Goal: Transaction & Acquisition: Purchase product/service

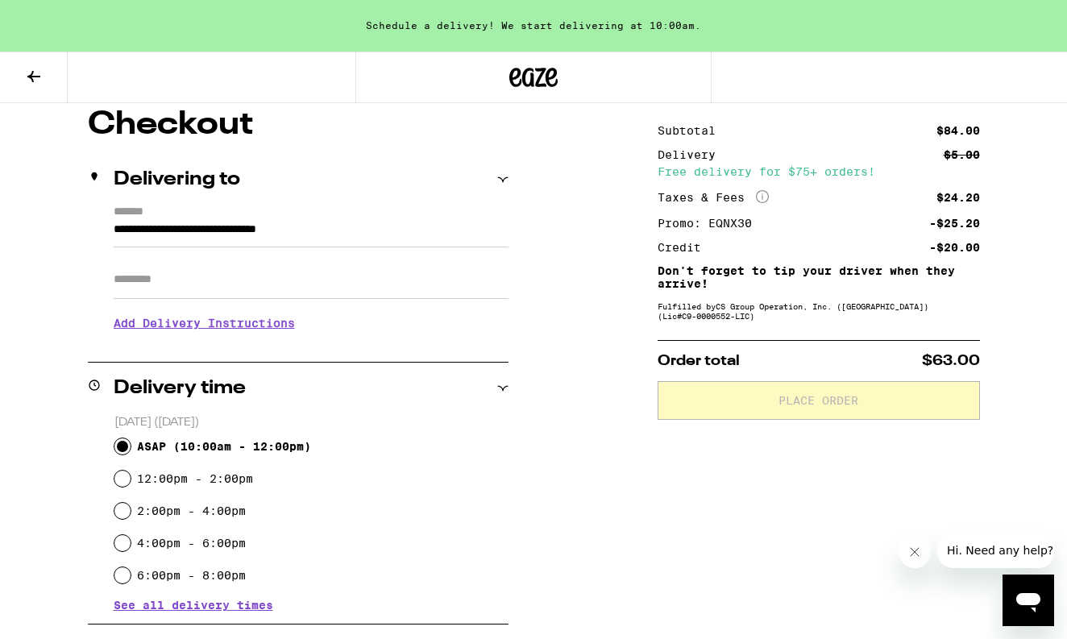
scroll to position [140, 0]
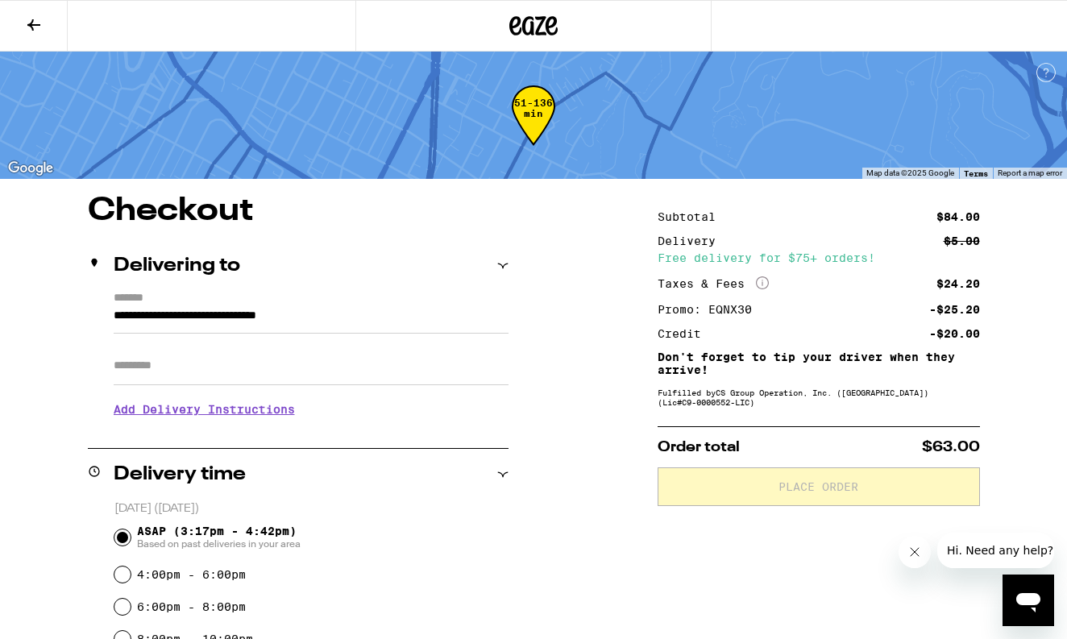
click at [518, 12] on icon at bounding box center [533, 25] width 48 height 29
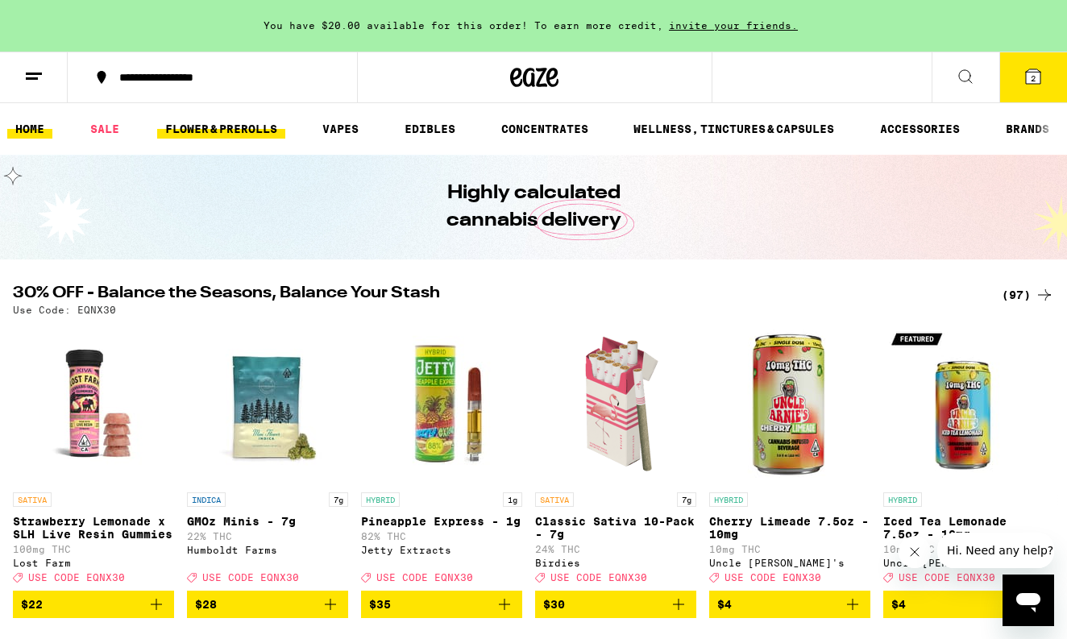
click at [201, 122] on link "FLOWER & PREROLLS" at bounding box center [221, 128] width 128 height 19
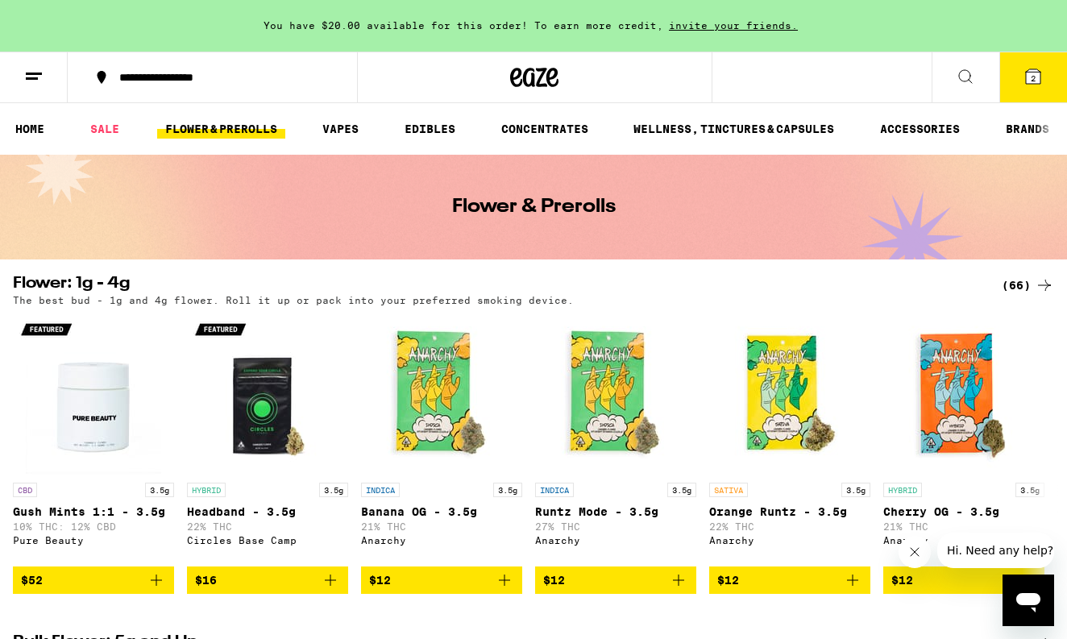
click at [1033, 86] on button "2" at bounding box center [1033, 77] width 68 height 50
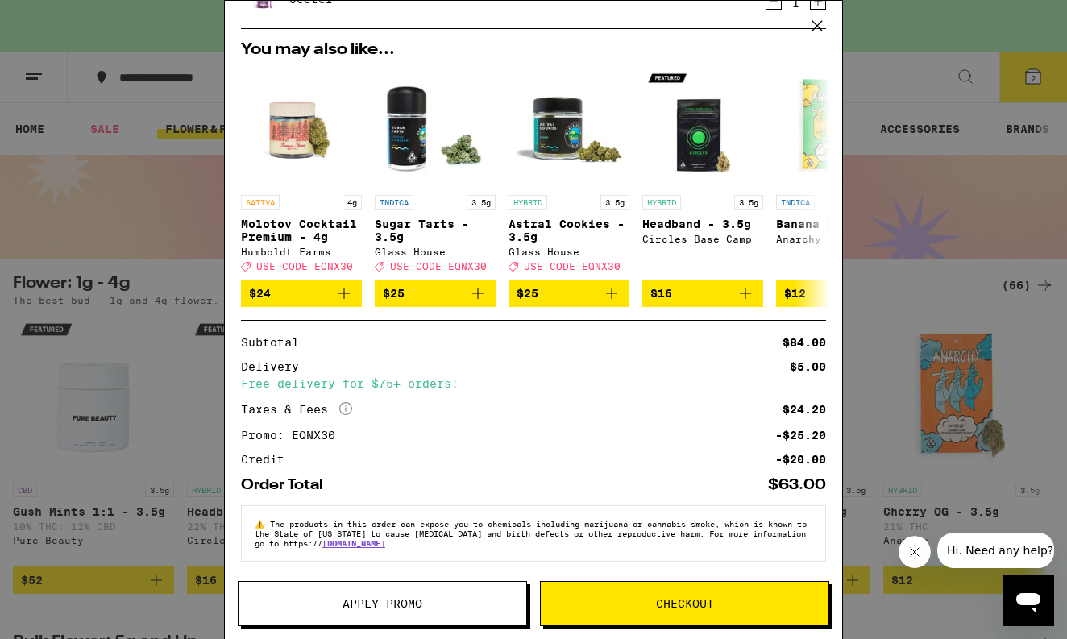
scroll to position [209, 0]
click at [616, 624] on button "Checkout" at bounding box center [684, 603] width 289 height 45
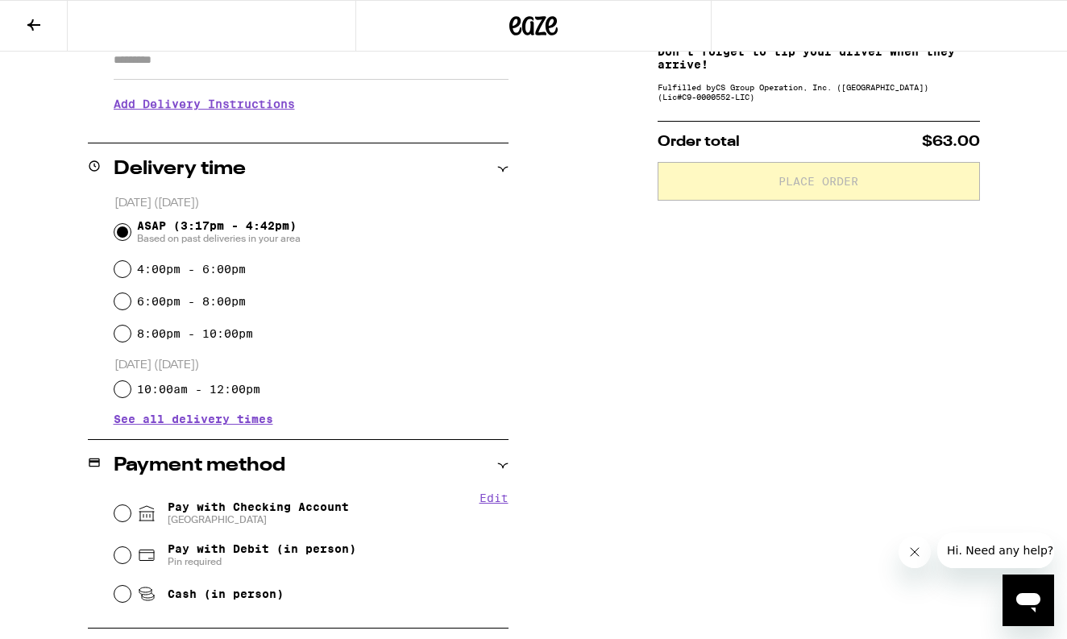
scroll to position [312, 0]
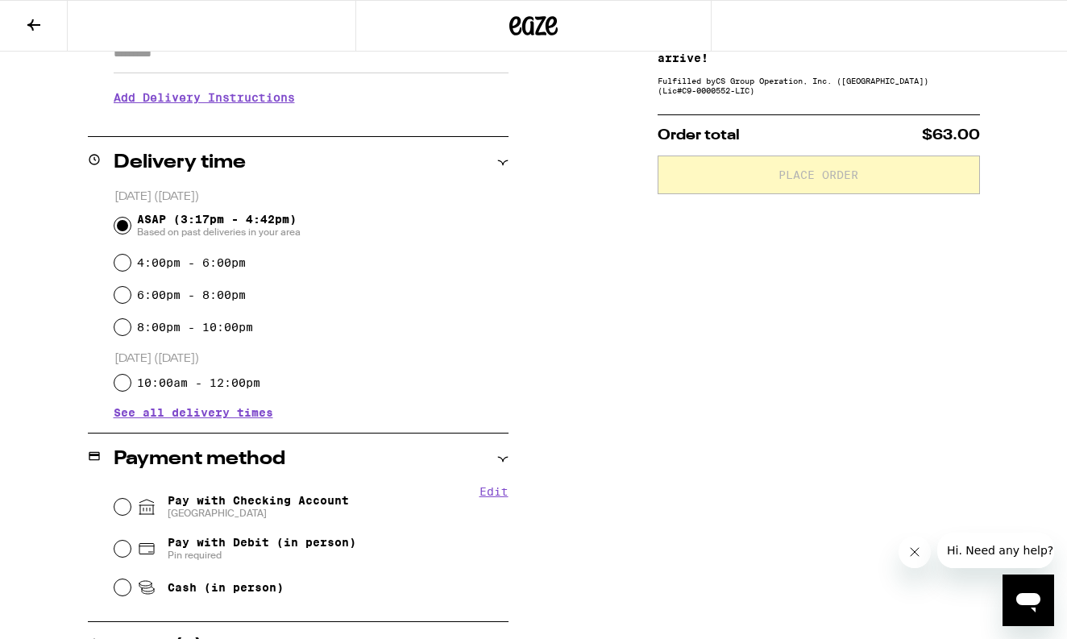
click at [240, 582] on span "Cash (in person)" at bounding box center [210, 587] width 147 height 19
click at [131, 582] on input "Cash (in person)" at bounding box center [122, 587] width 16 height 16
radio input "true"
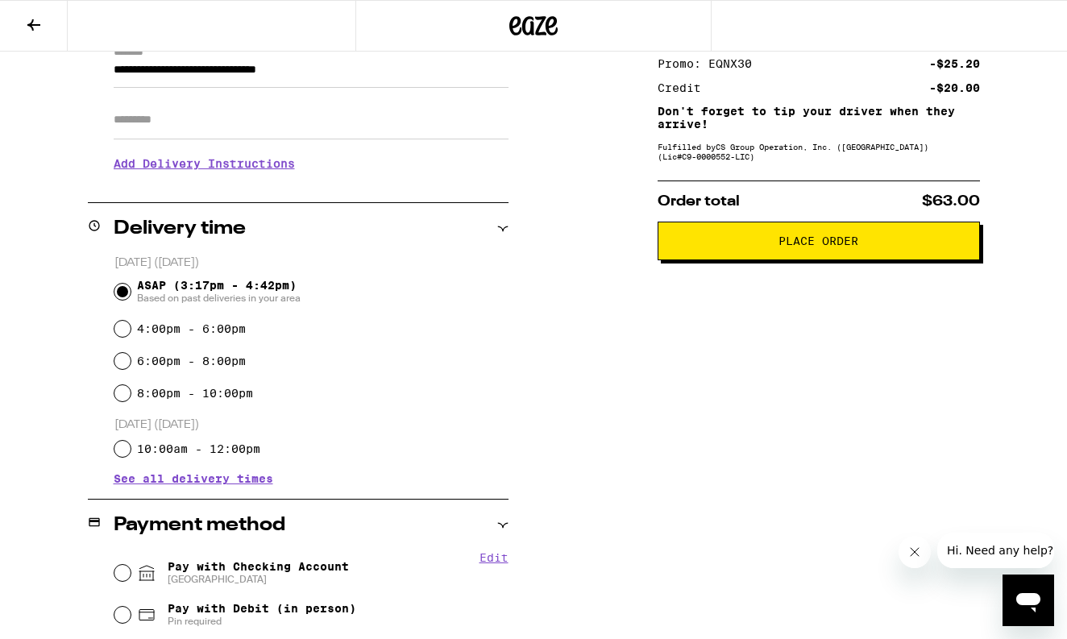
scroll to position [257, 0]
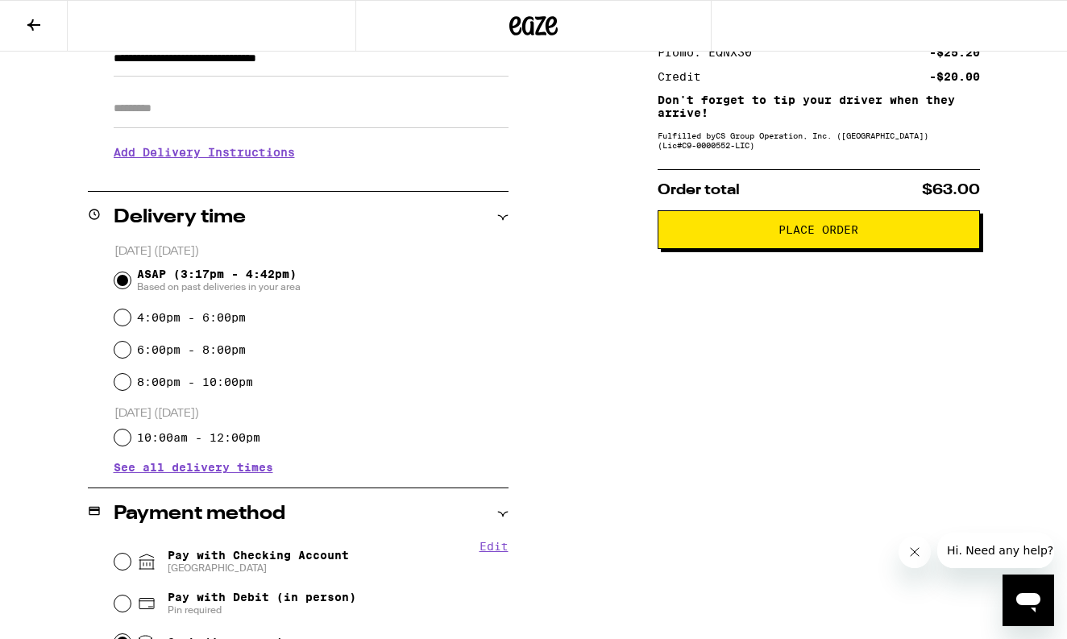
click at [819, 231] on span "Place Order" at bounding box center [818, 229] width 80 height 11
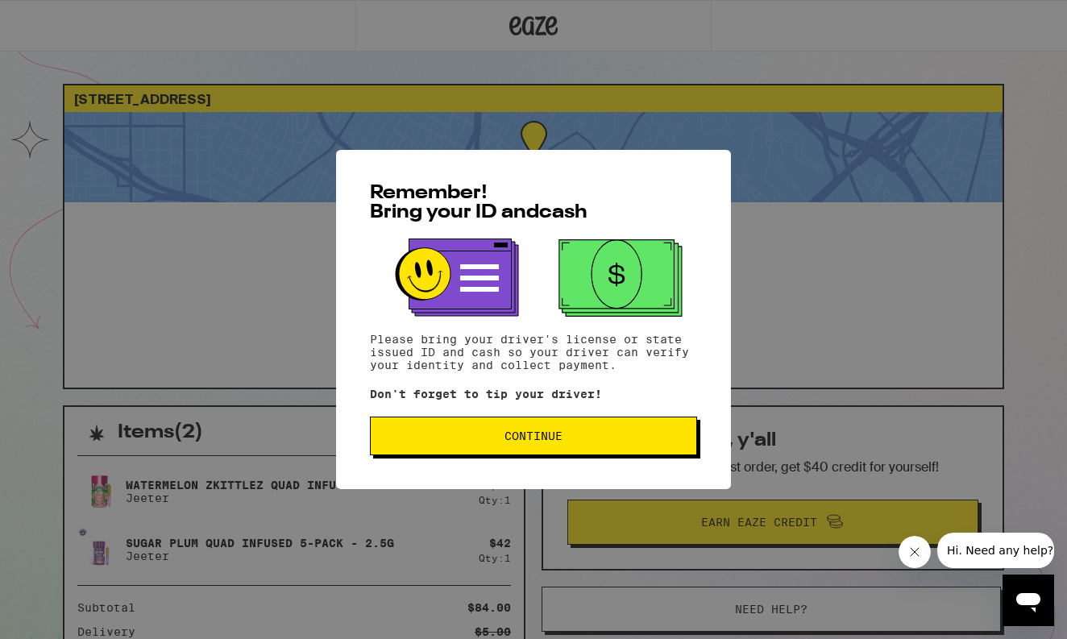
click at [540, 433] on span "Continue" at bounding box center [533, 435] width 58 height 11
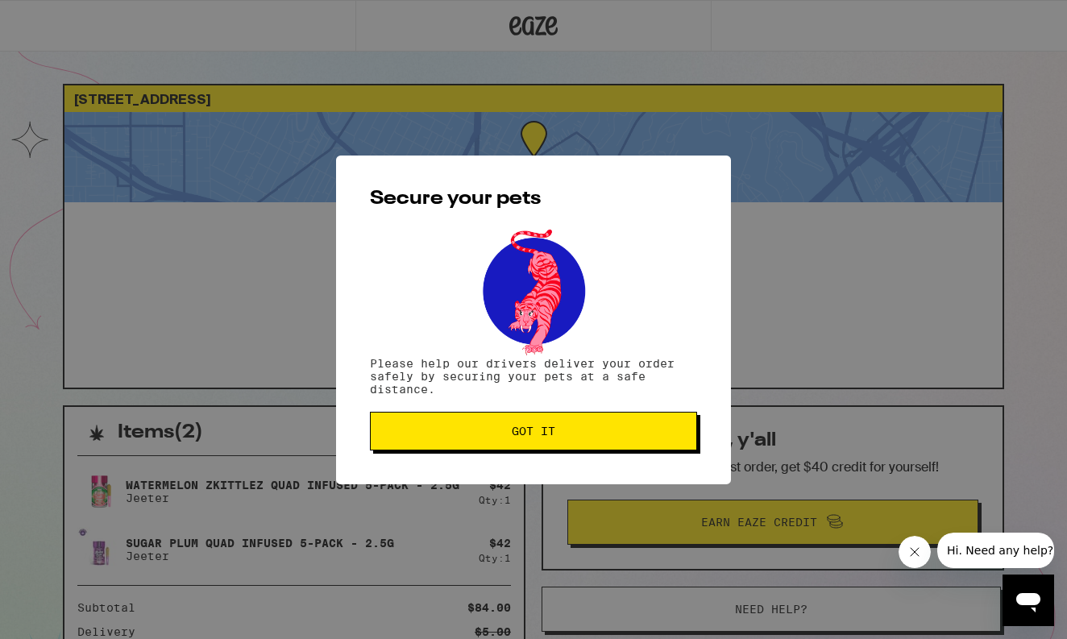
click at [540, 433] on span "Got it" at bounding box center [534, 430] width 44 height 11
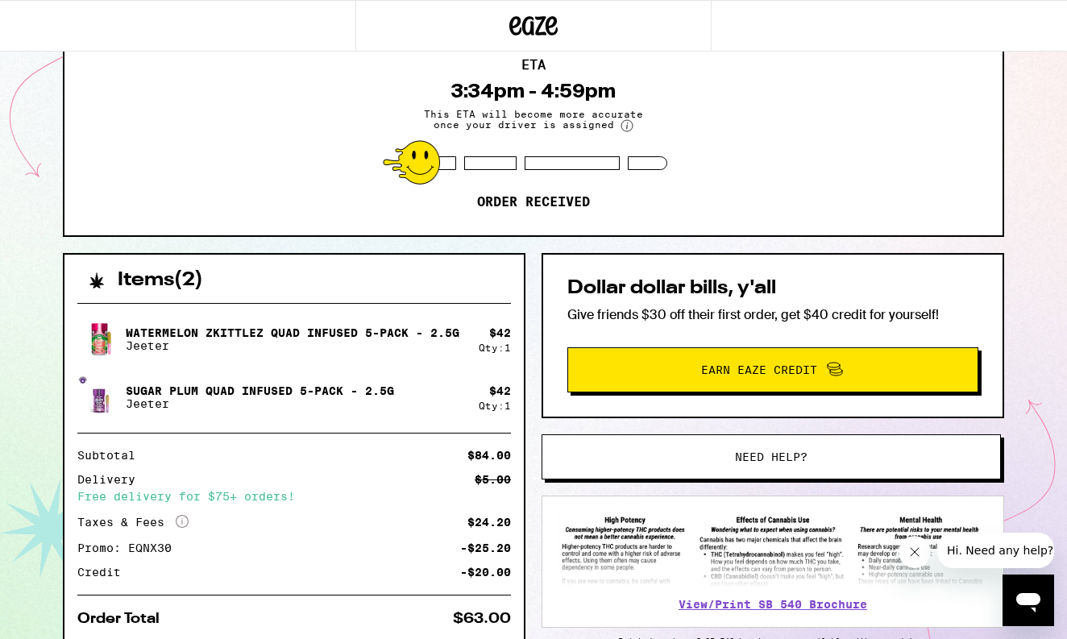
scroll to position [162, 0]
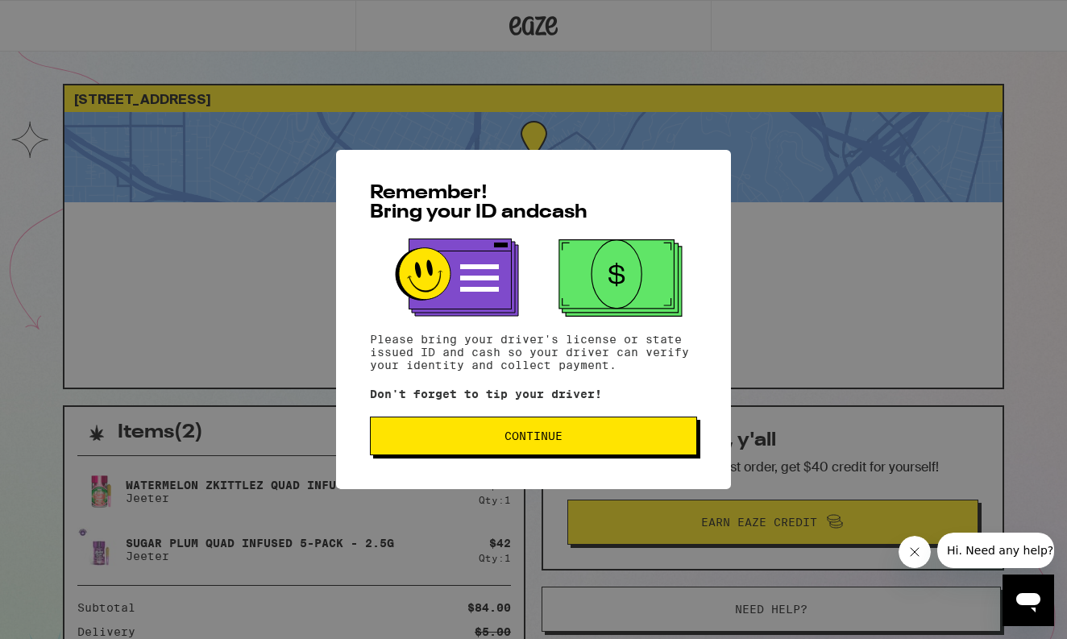
click at [543, 441] on span "Continue" at bounding box center [533, 435] width 58 height 11
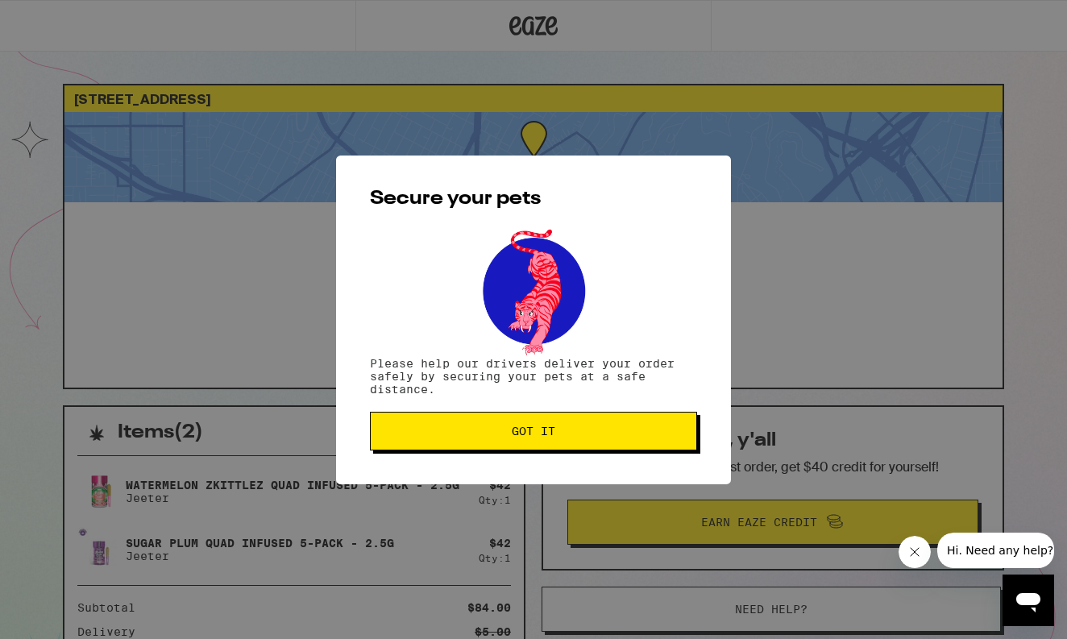
click at [543, 446] on button "Got it" at bounding box center [533, 431] width 327 height 39
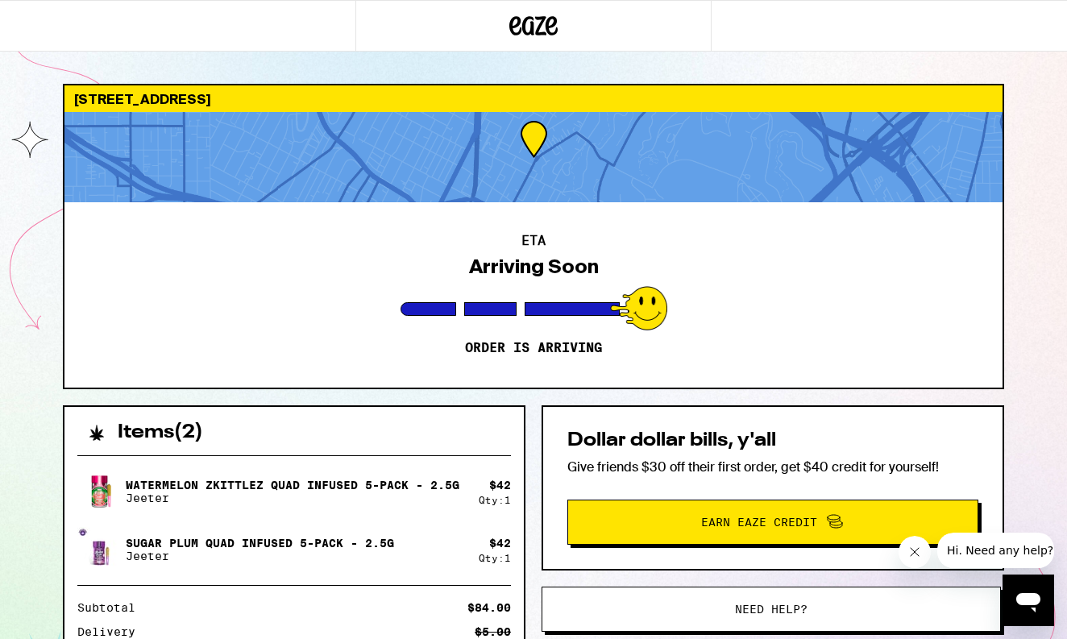
click at [1032, 603] on icon "Open messaging window" at bounding box center [1028, 602] width 24 height 19
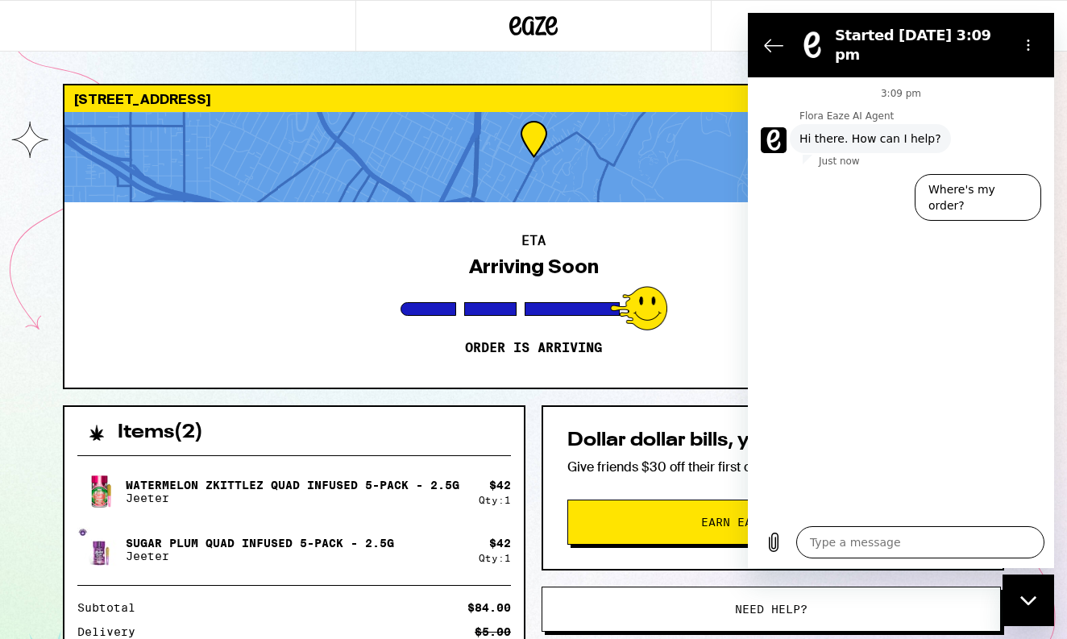
click at [836, 542] on textarea at bounding box center [920, 542] width 248 height 32
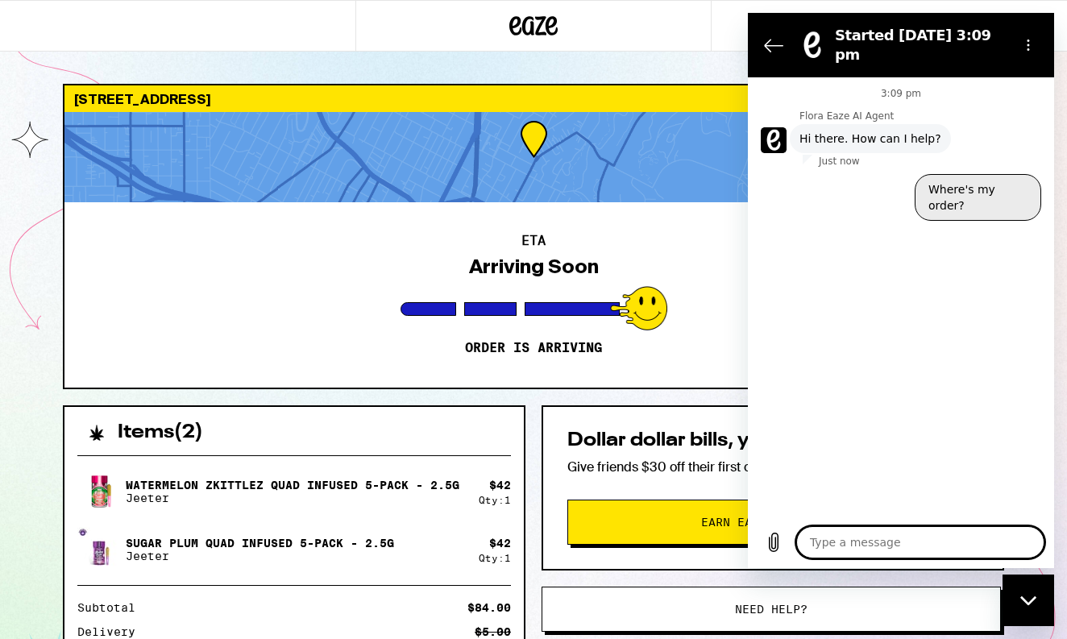
click at [991, 174] on button "Where's my order?" at bounding box center [977, 197] width 126 height 47
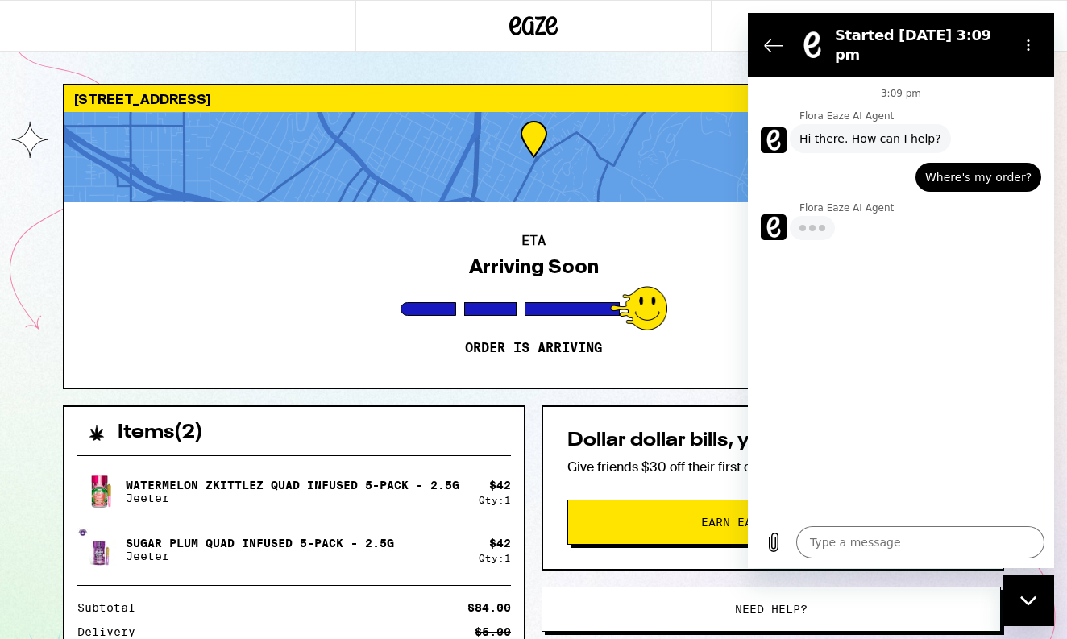
type textarea "x"
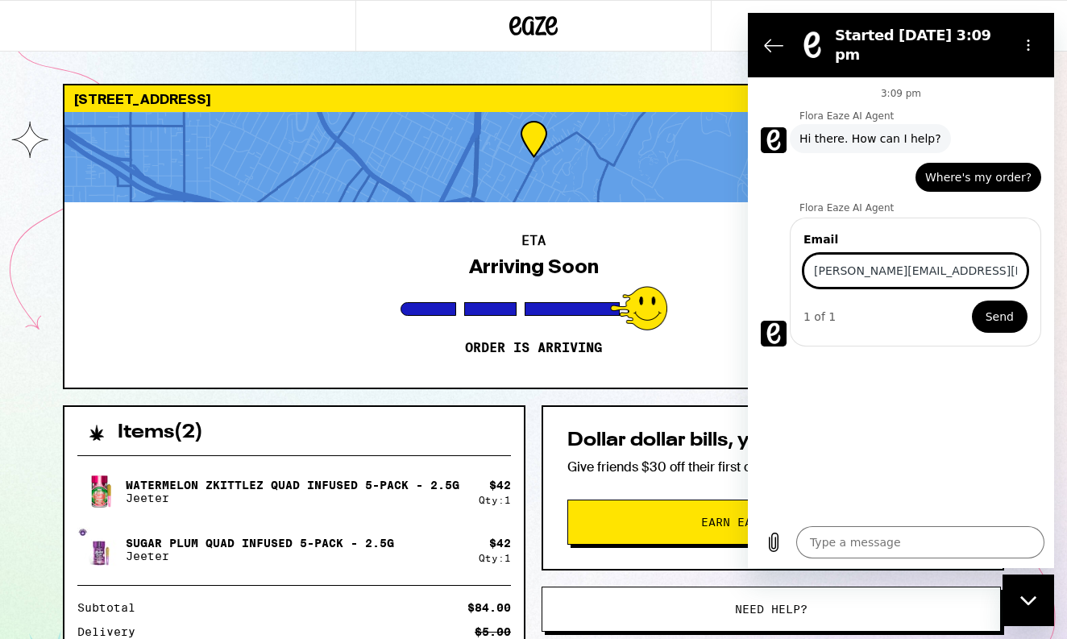
type input "Caroline.m.wilson@hotmail.com"
click at [997, 307] on span "Send" at bounding box center [999, 316] width 28 height 19
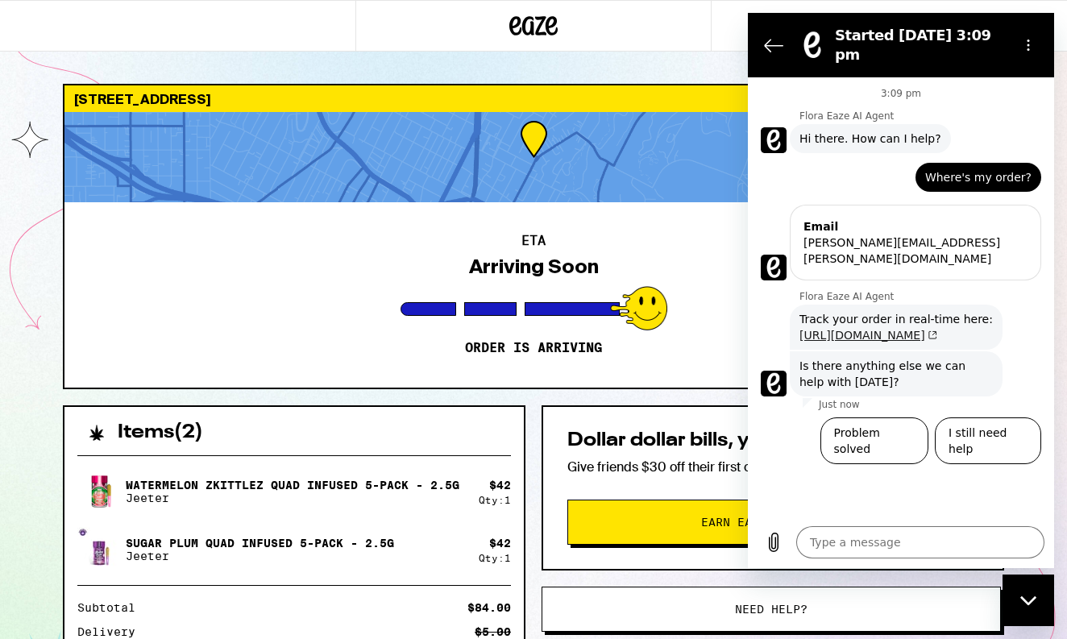
click at [881, 329] on link "https://onf.lt/09144a93" at bounding box center [868, 335] width 138 height 13
click at [978, 417] on button "I still need help" at bounding box center [988, 440] width 106 height 47
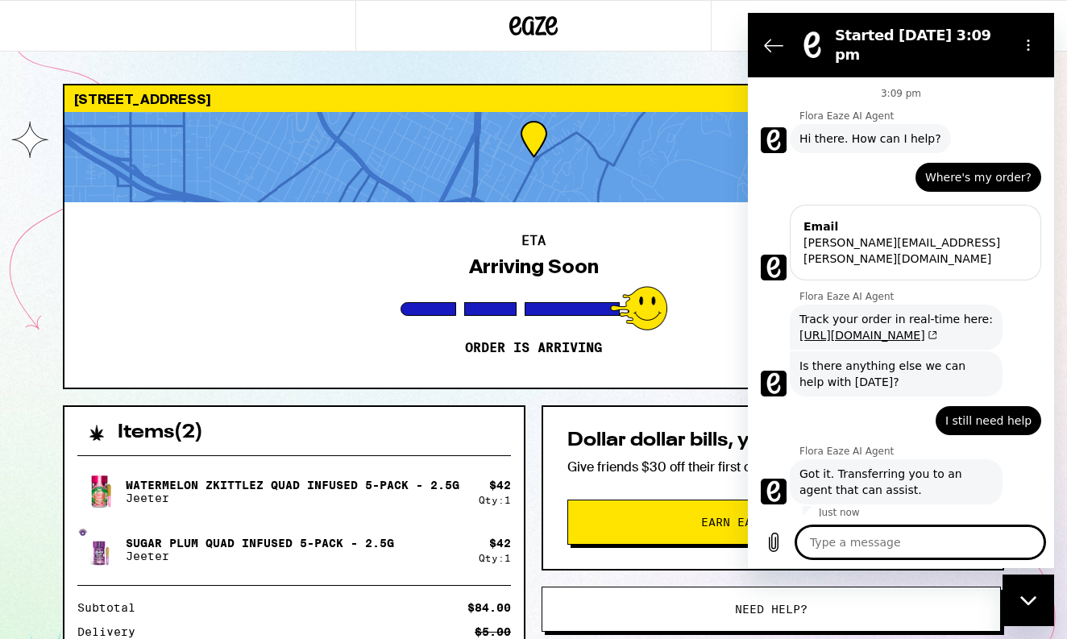
click at [877, 544] on textarea at bounding box center [920, 542] width 248 height 32
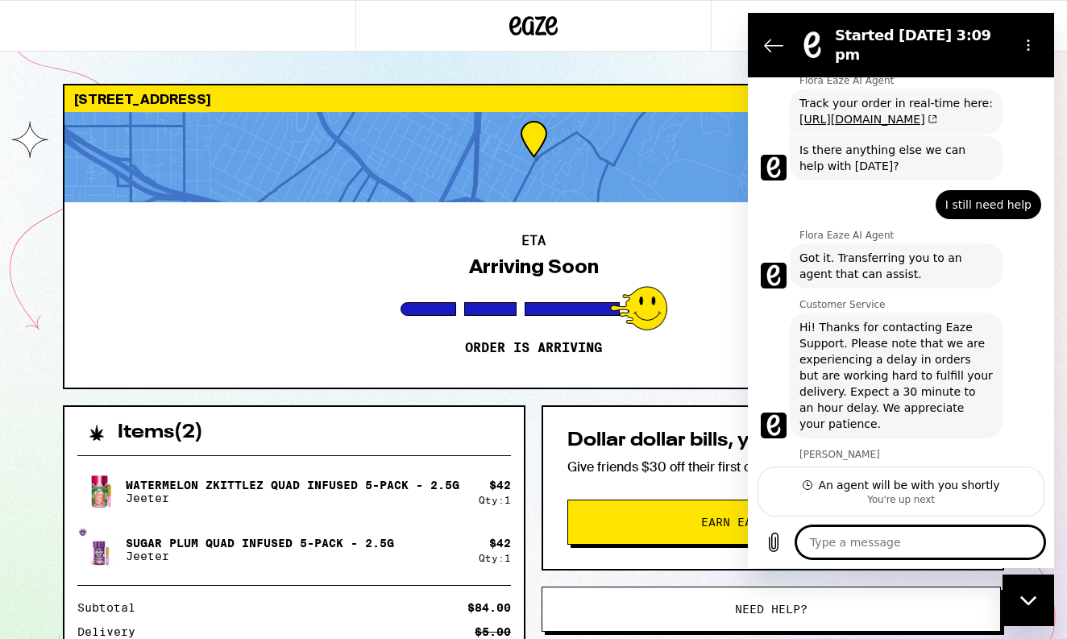
scroll to position [214, 0]
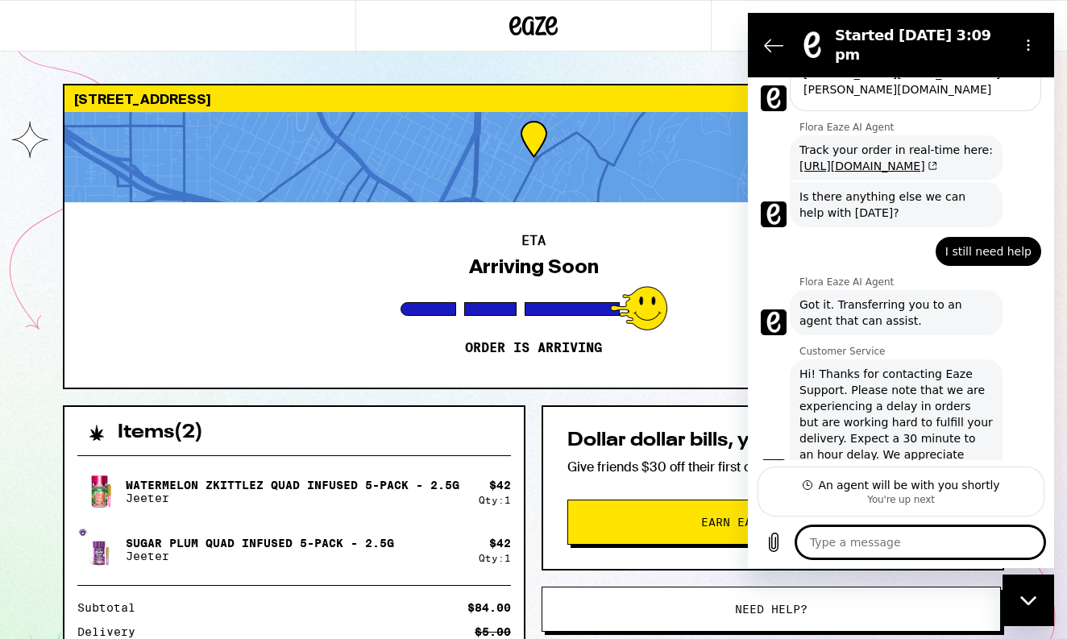
type textarea "x"
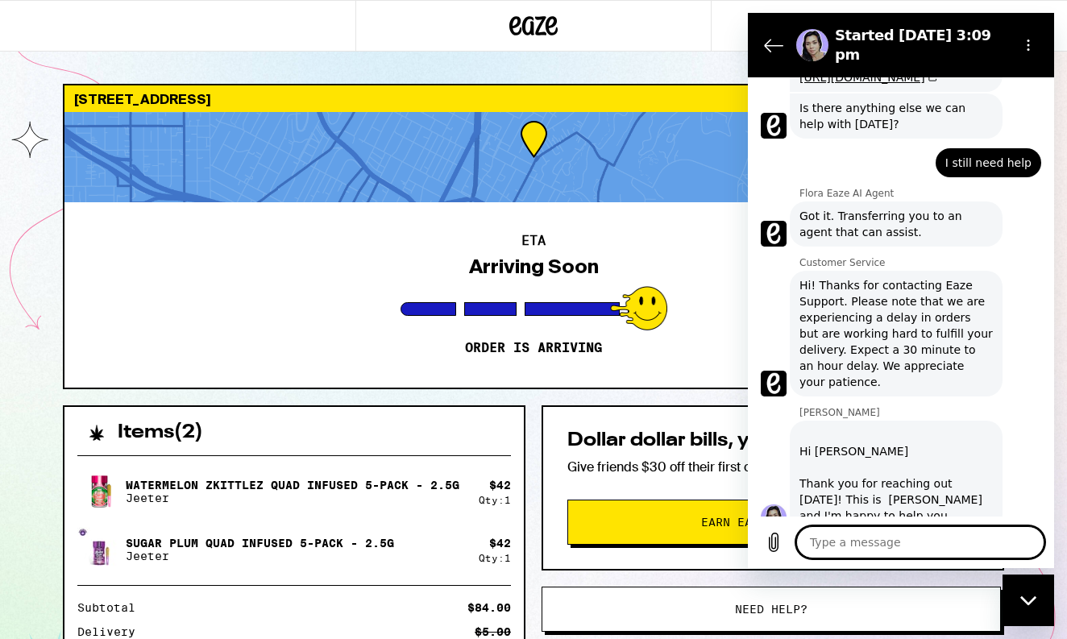
scroll to position [261, 0]
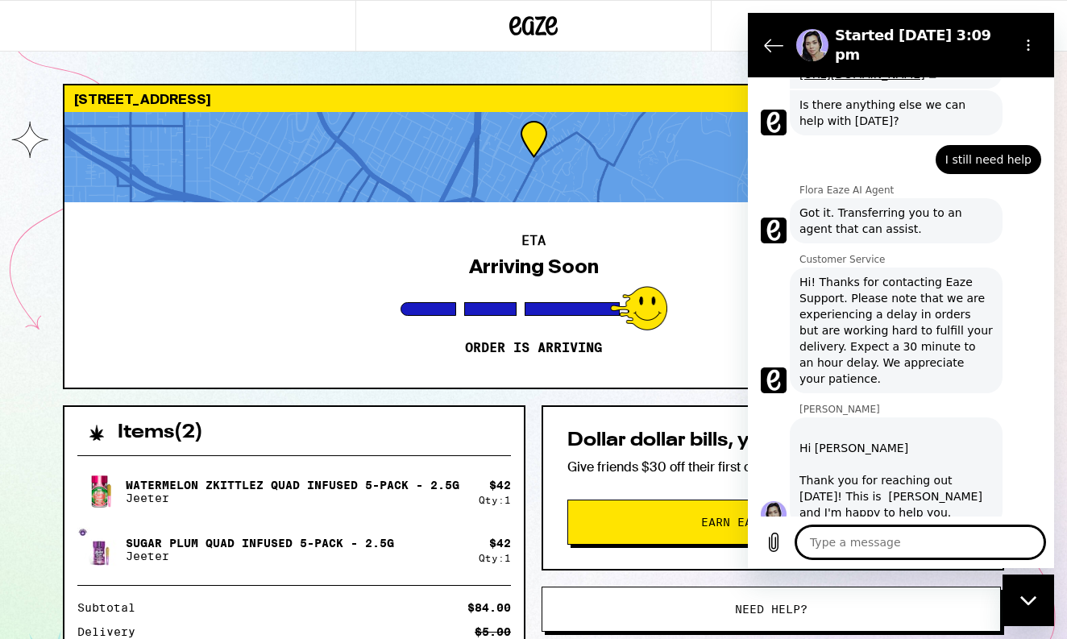
type textarea "h"
type textarea "x"
type textarea "hi"
type textarea "x"
type textarea "hi"
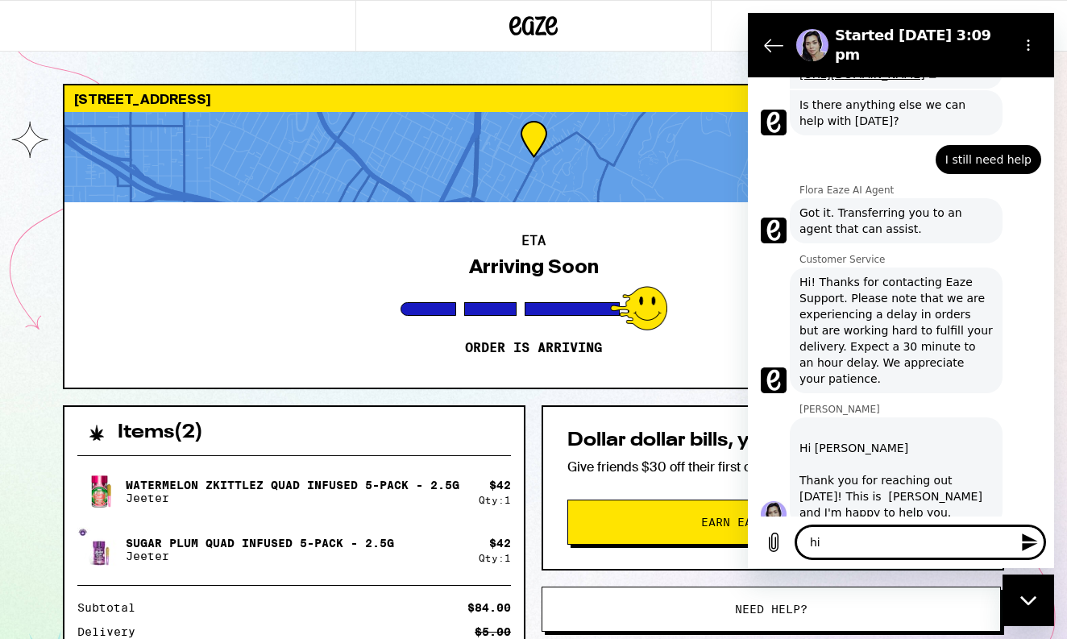
type textarea "x"
type textarea "hi i"
type textarea "x"
type textarea "hi is"
type textarea "x"
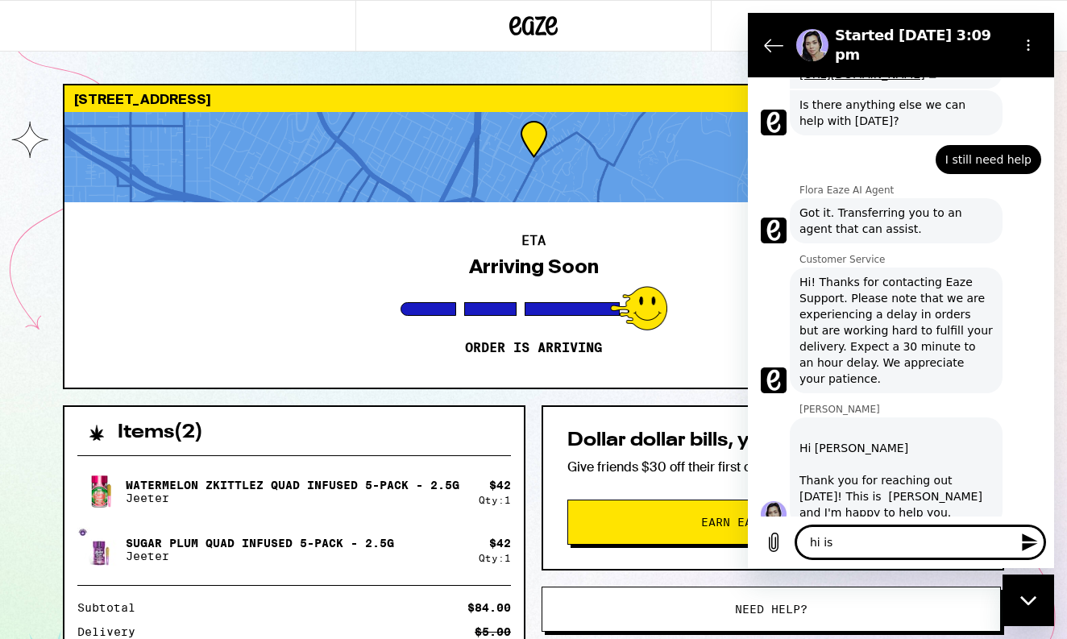
type textarea "hi is"
type textarea "x"
type textarea "hi is m"
type textarea "x"
type textarea "hi is my"
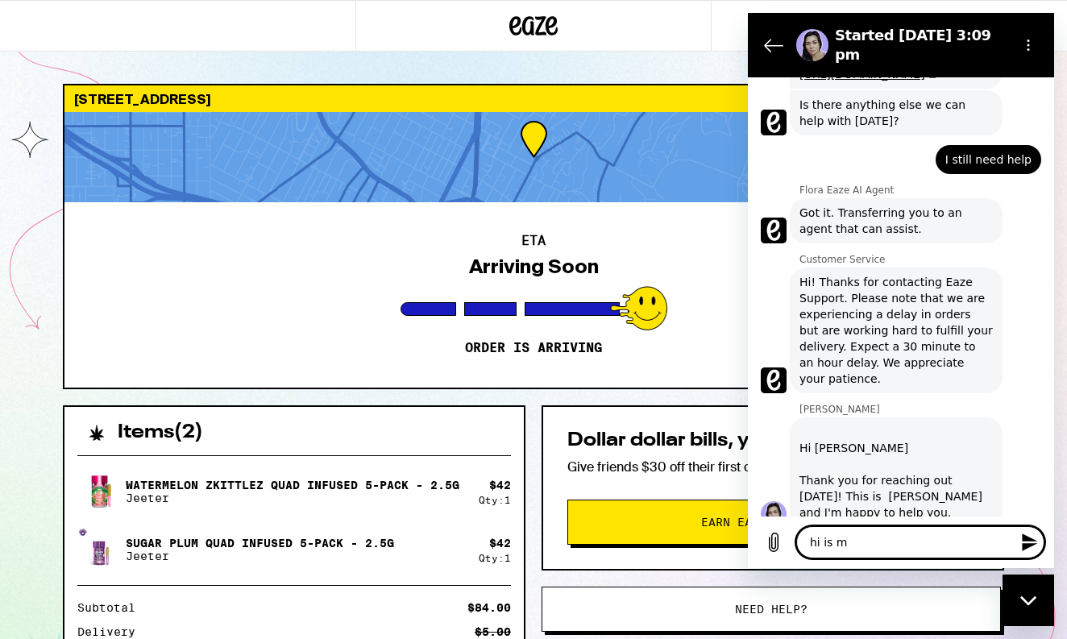
type textarea "x"
type textarea "hi is my"
type textarea "x"
type textarea "hi is my n"
type textarea "x"
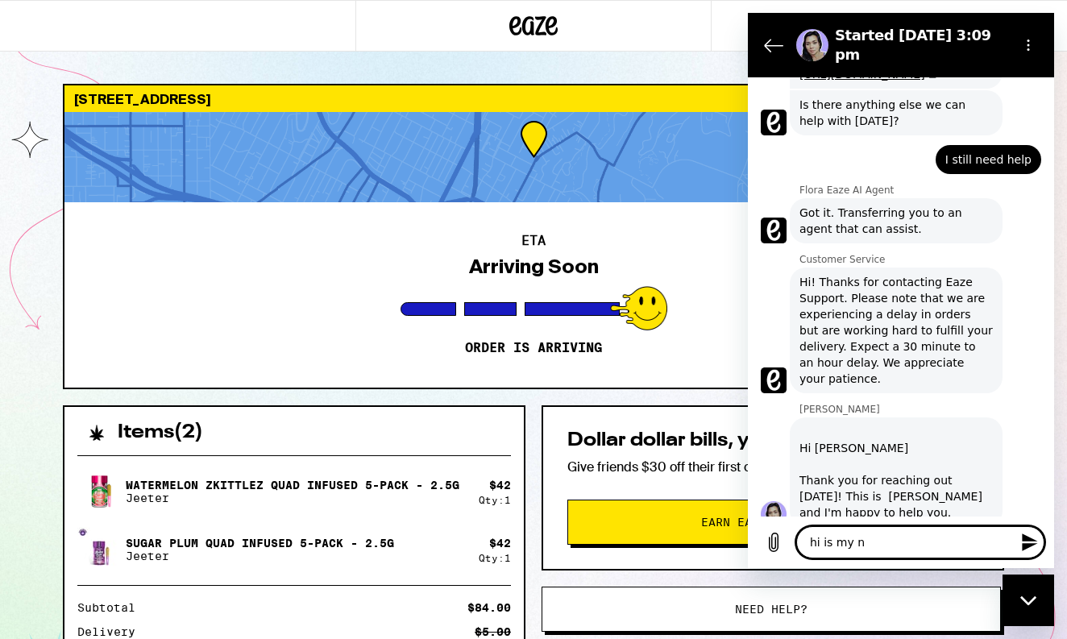
type textarea "hi is my nu"
type textarea "x"
type textarea "hi is my num"
type textarea "x"
type textarea "hi is my numb"
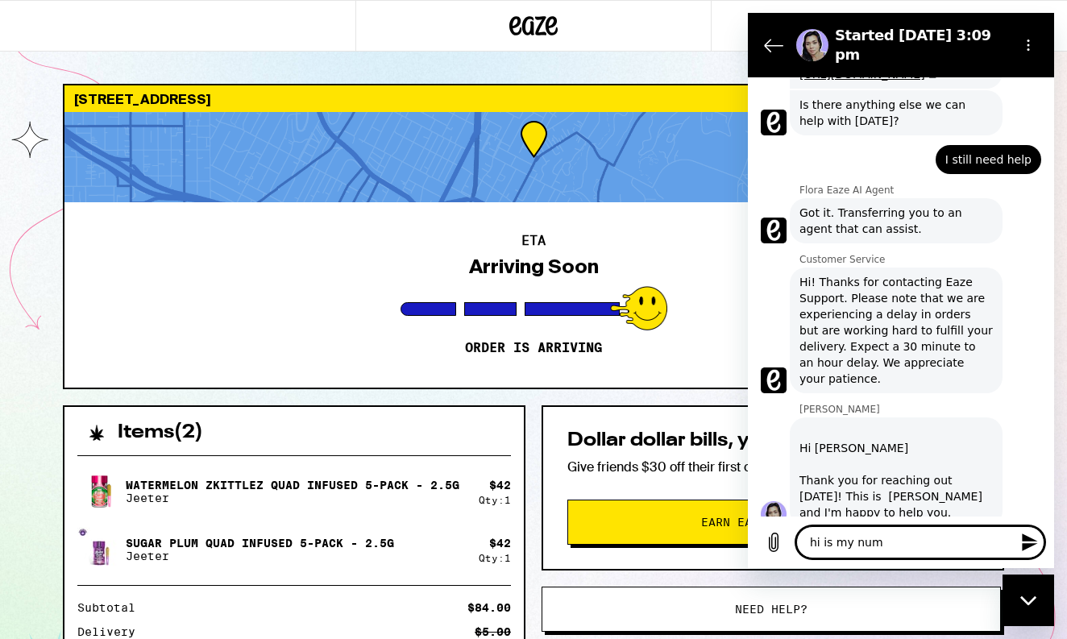
type textarea "x"
type textarea "hi is my numbe"
type textarea "x"
type textarea "hi is my number"
type textarea "x"
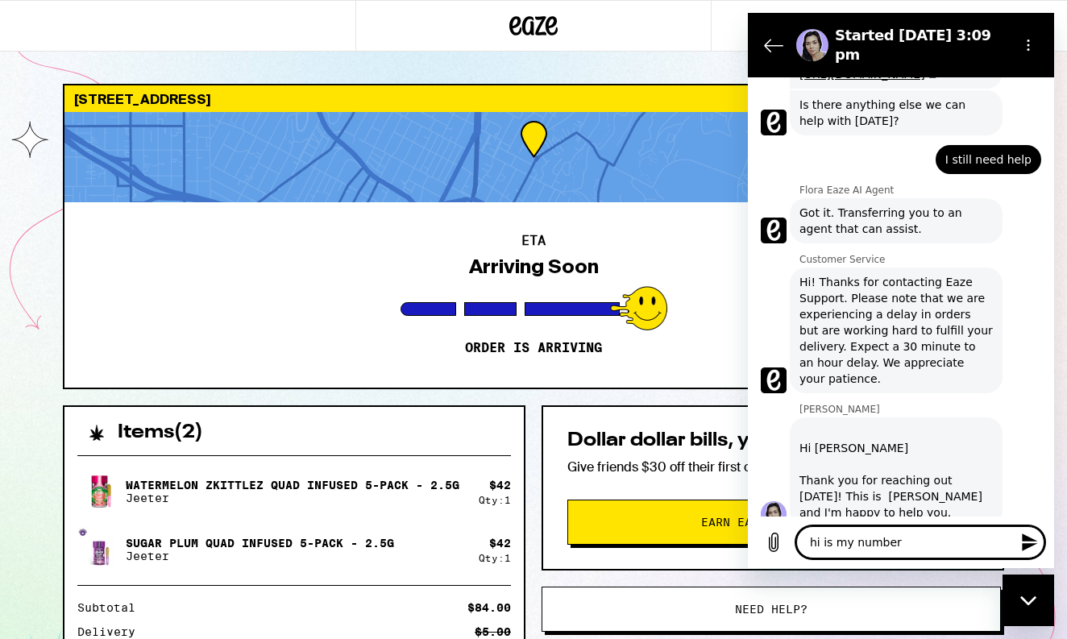
type textarea "hi is my number"
type textarea "x"
type textarea "hi is my number l"
type textarea "x"
type textarea "hi is my number li"
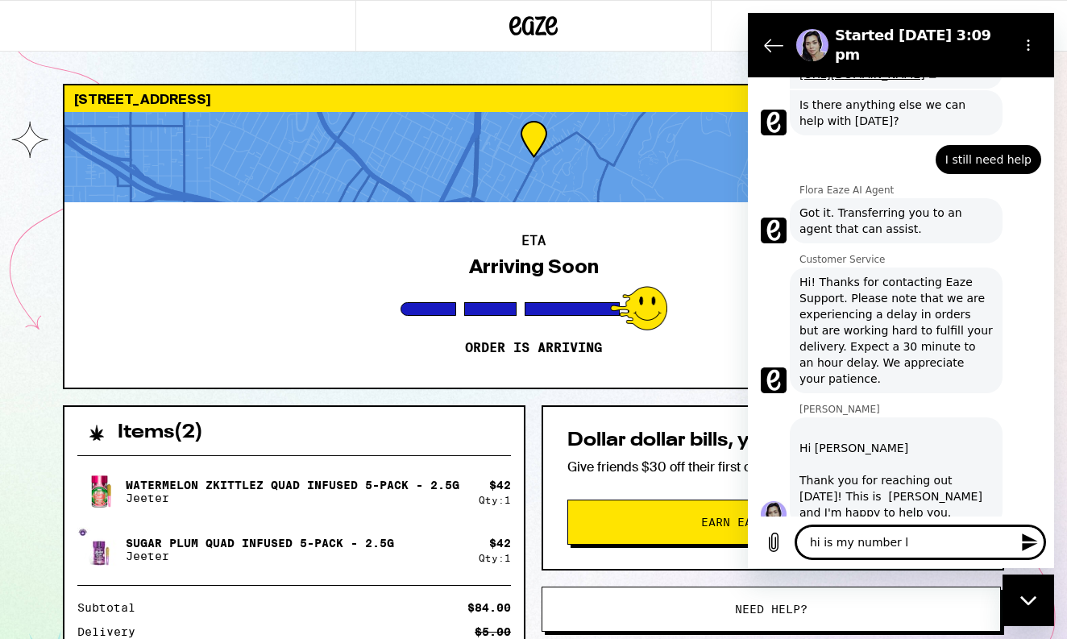
type textarea "x"
type textarea "hi is my number lin"
type textarea "x"
type textarea "hi is my number link"
type textarea "x"
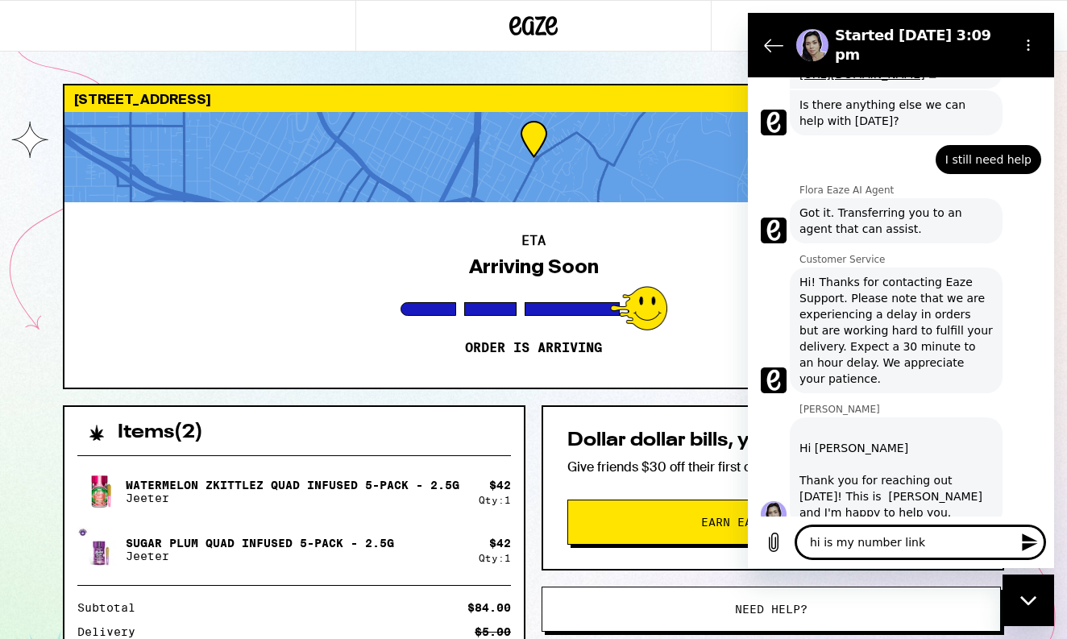
type textarea "hi is my number linke"
type textarea "x"
type textarea "hi is my number linked"
type textarea "x"
type textarea "hi is my number linked"
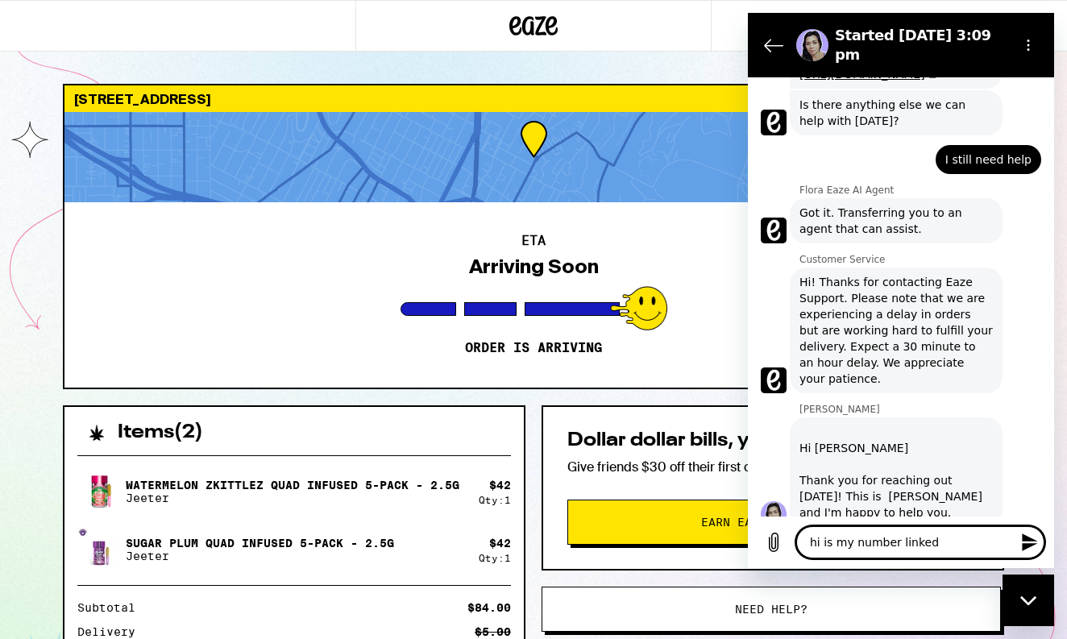
type textarea "x"
type textarea "hi is my number linked t"
type textarea "x"
type textarea "hi is my number linked to"
type textarea "x"
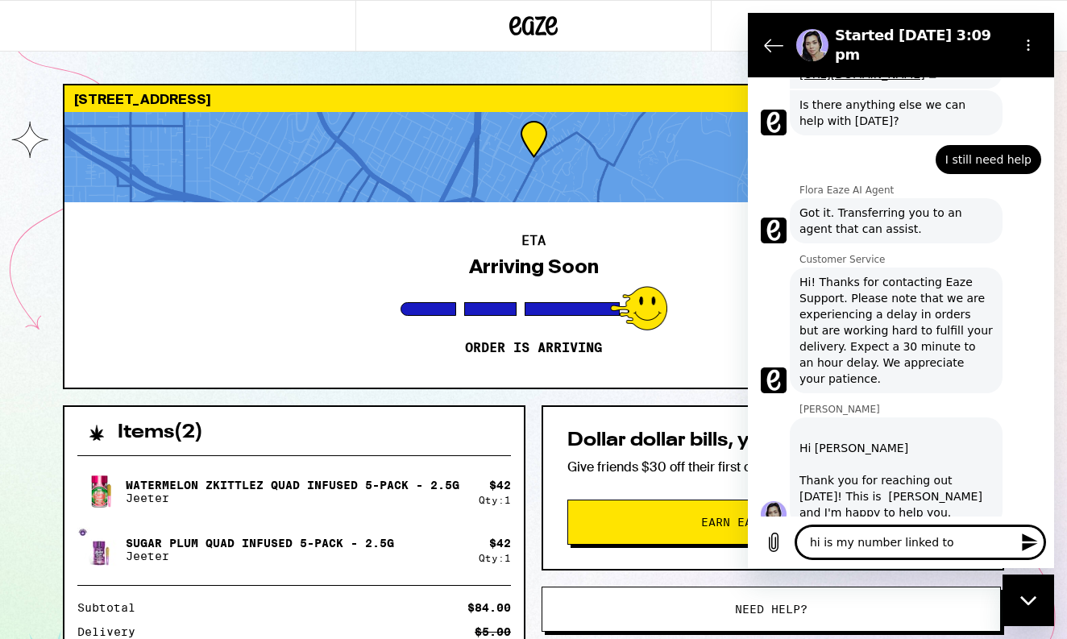
type textarea "hi is my number linked to"
type textarea "x"
type textarea "hi is my number linked to m"
type textarea "x"
type textarea "hi is my number linked to me"
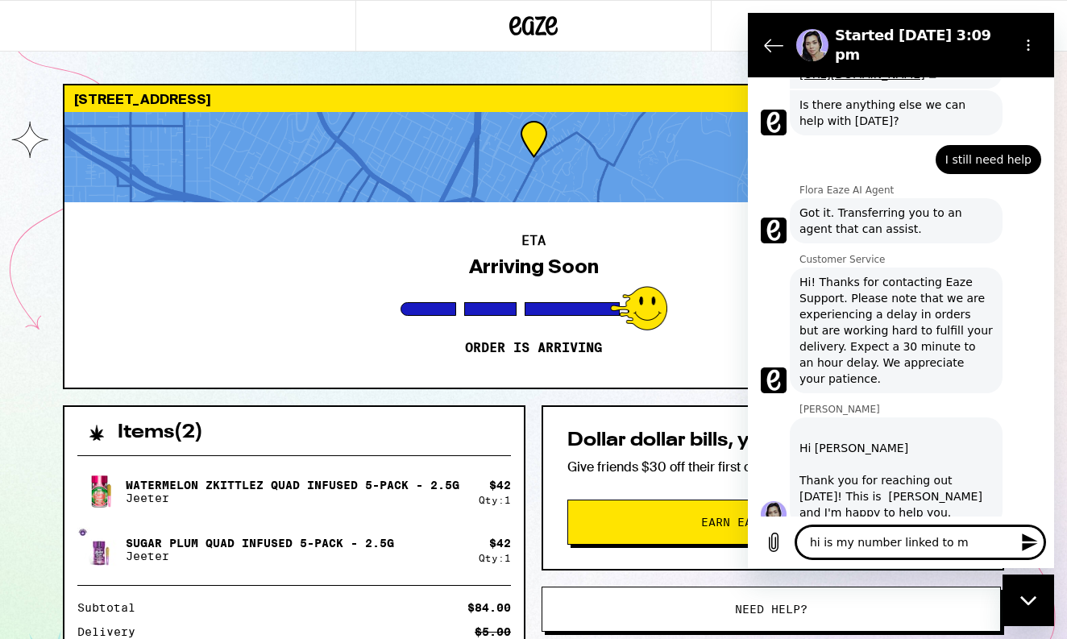
type textarea "x"
type textarea "hi is my number linked to m"
type textarea "x"
type textarea "hi is my number linked to my"
type textarea "x"
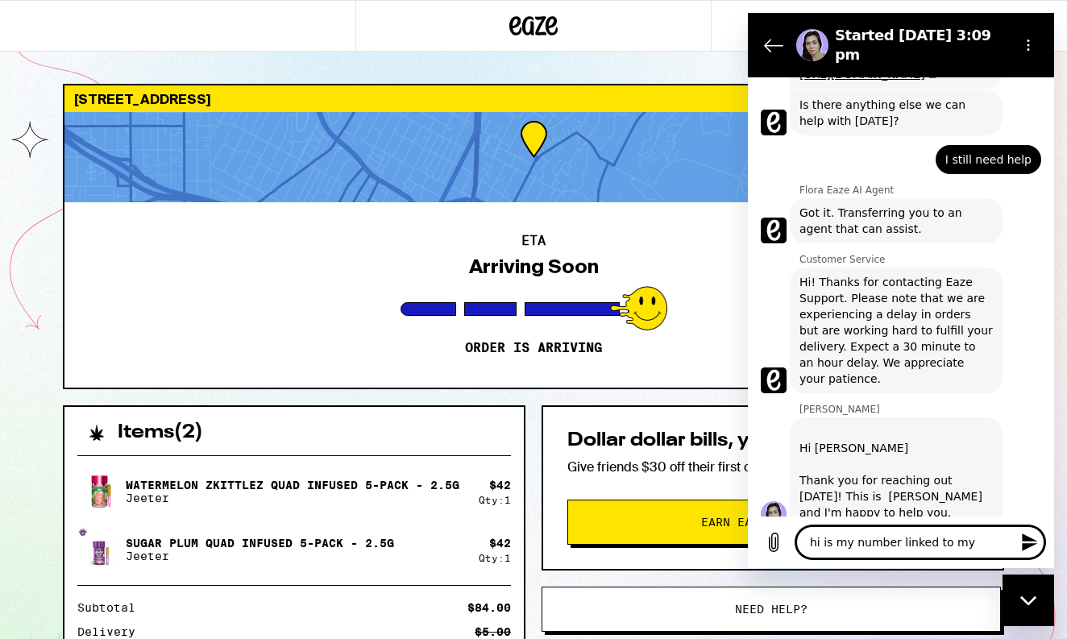
type textarea "hi is my number linked to my"
type textarea "x"
type textarea "hi is my number linked to my a"
type textarea "x"
type textarea "hi is my number linked to my ac"
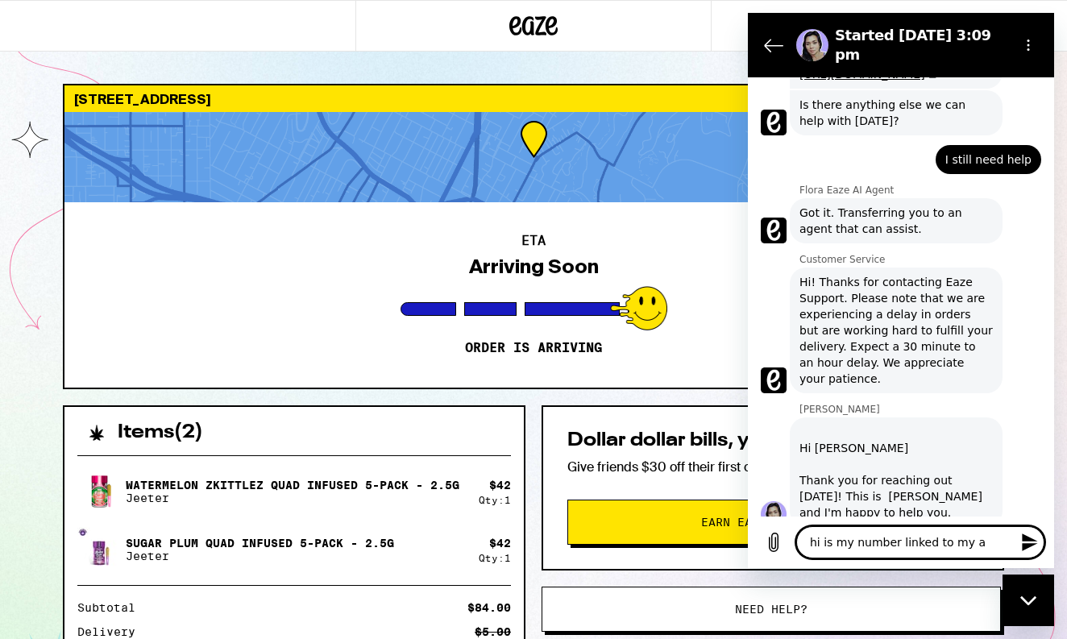
type textarea "x"
type textarea "hi is my number linked to my acc"
type textarea "x"
type textarea "hi is my number linked to my acco"
type textarea "x"
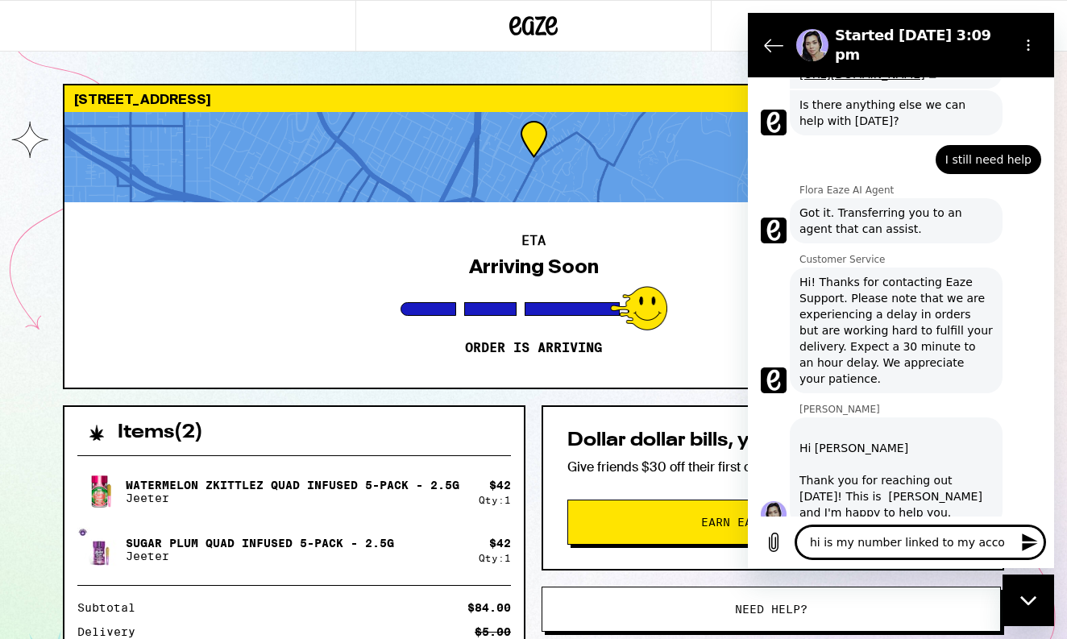
type textarea "hi is my number linked to my accou"
type textarea "x"
type textarea "hi is my number linked to my accoun"
type textarea "x"
type textarea "hi is my number linked to my account"
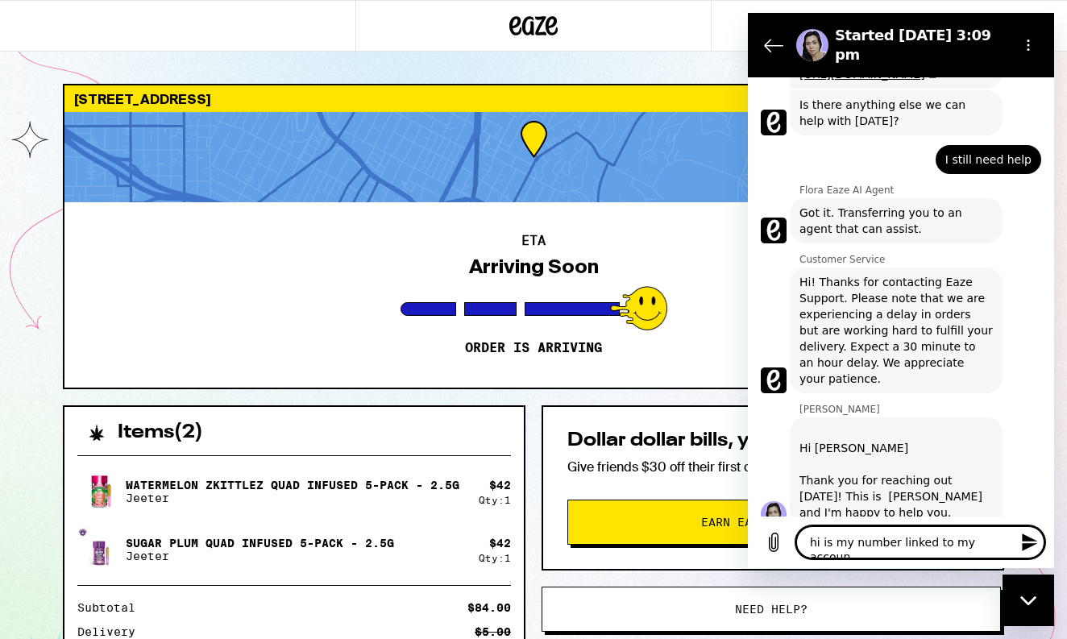
type textarea "x"
type textarea "hi is my number linked to my account"
type textarea "x"
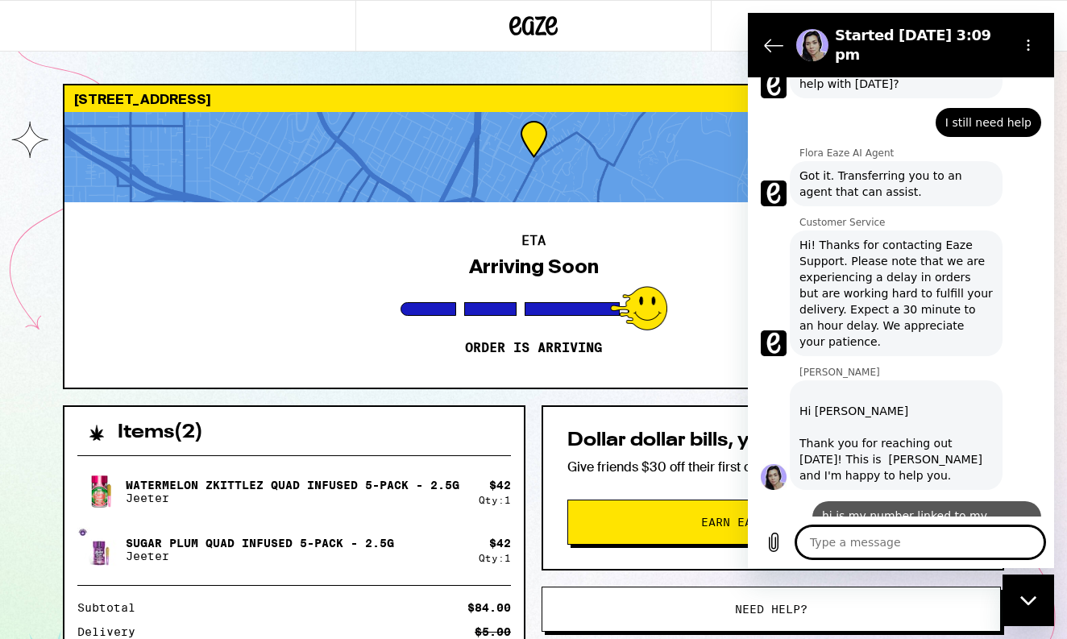
type textarea "3"
type textarea "x"
type textarea "31"
type textarea "x"
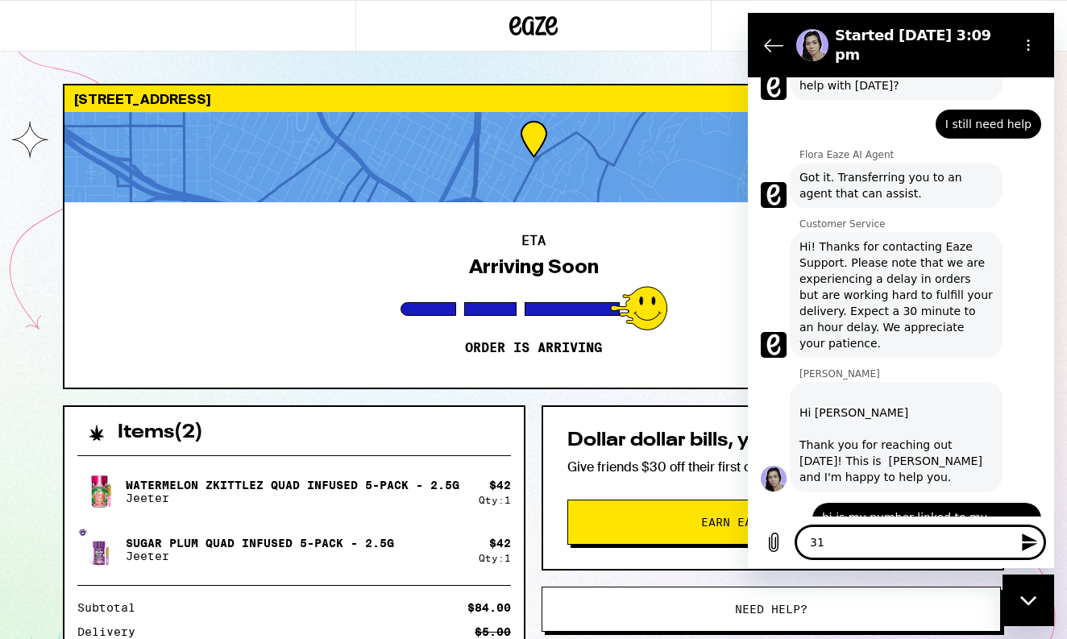
type textarea "310"
type textarea "x"
type textarea "3109"
type textarea "x"
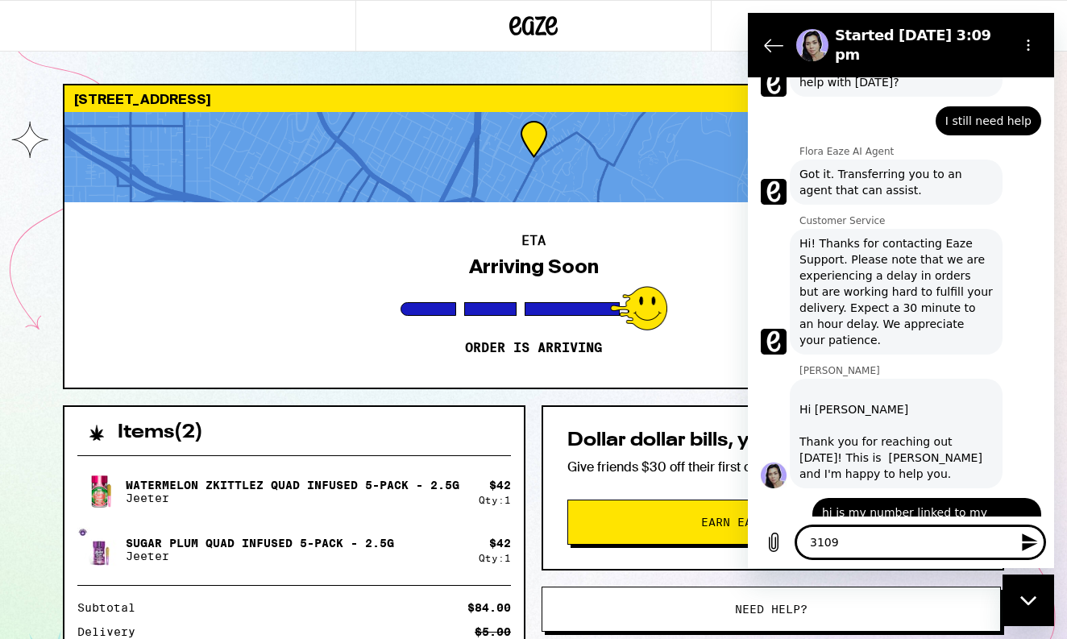
type textarea "31099"
type textarea "x"
type textarea "310994"
type textarea "x"
type textarea "3109948"
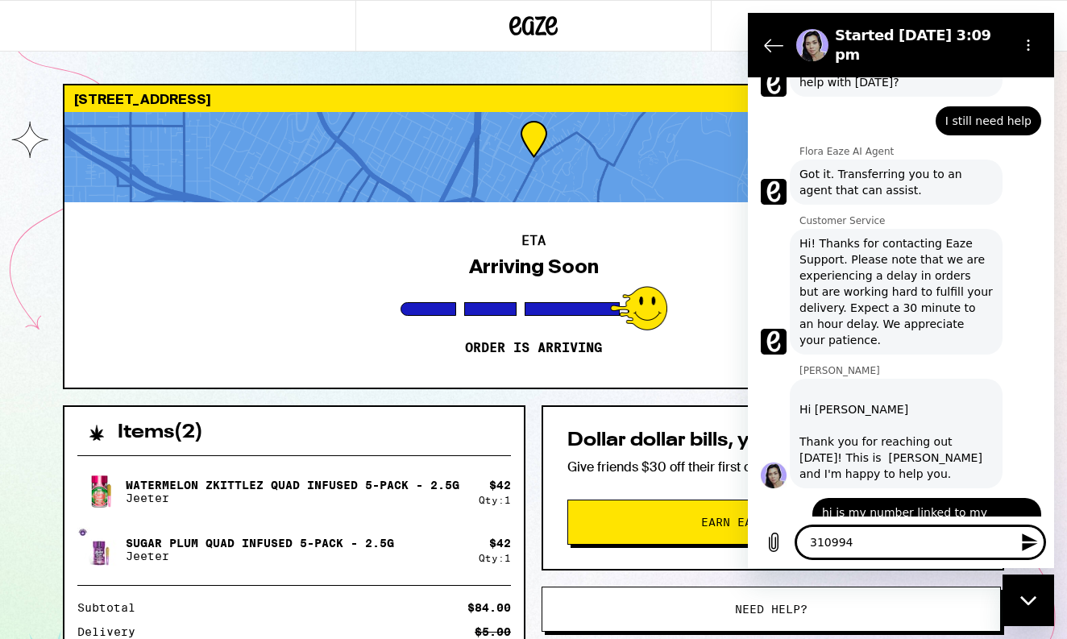
type textarea "x"
type textarea "31099485"
type textarea "x"
type textarea "310994857"
type textarea "x"
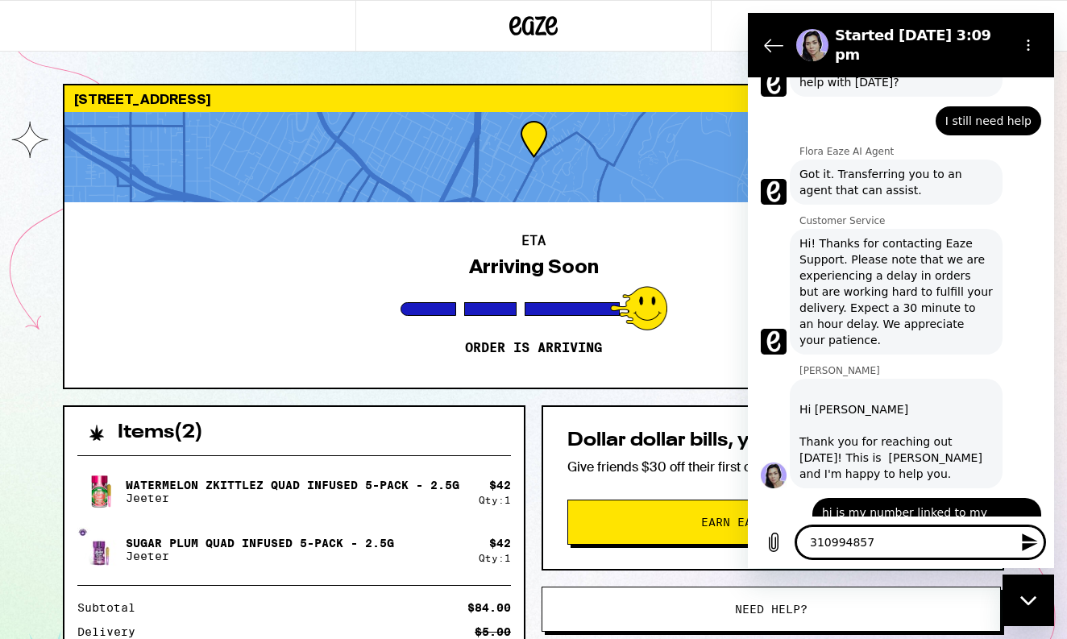
type textarea "3109948571"
type textarea "x"
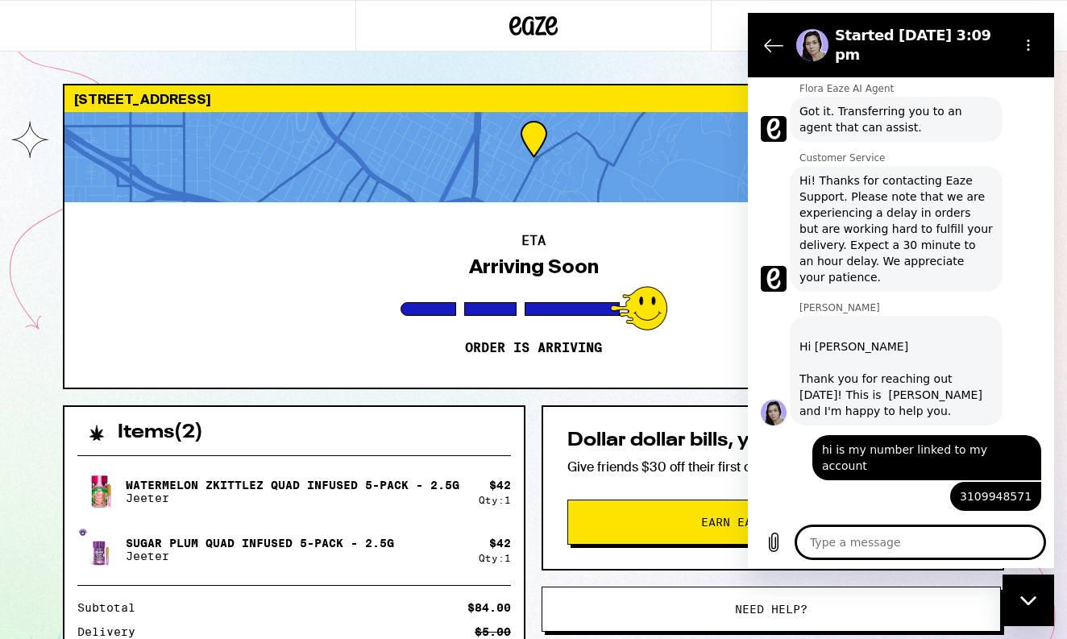
scroll to position [361, 0]
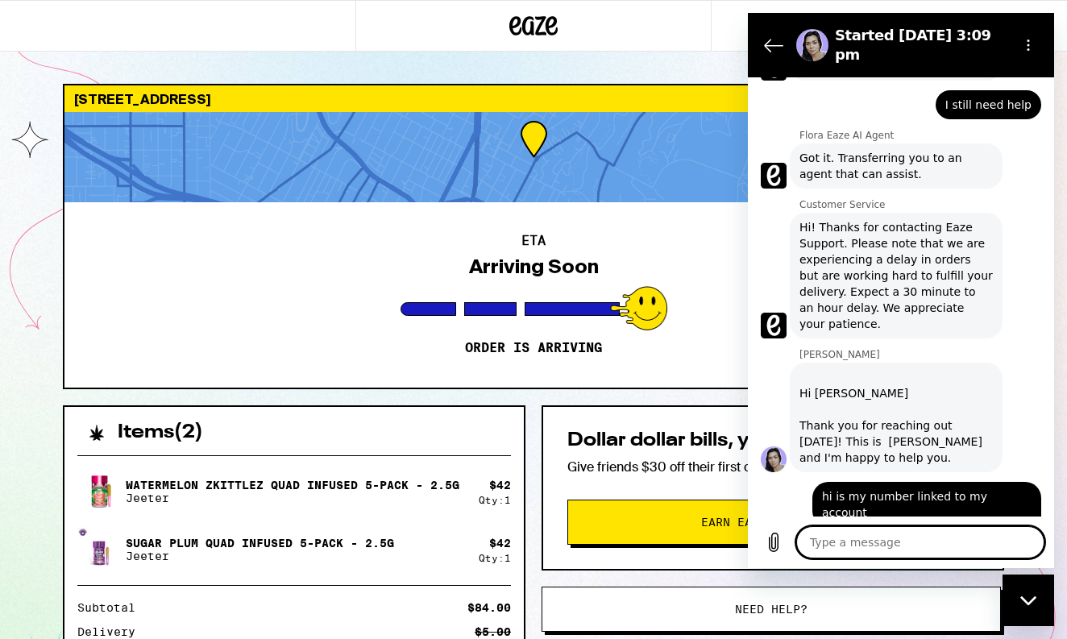
type textarea "x"
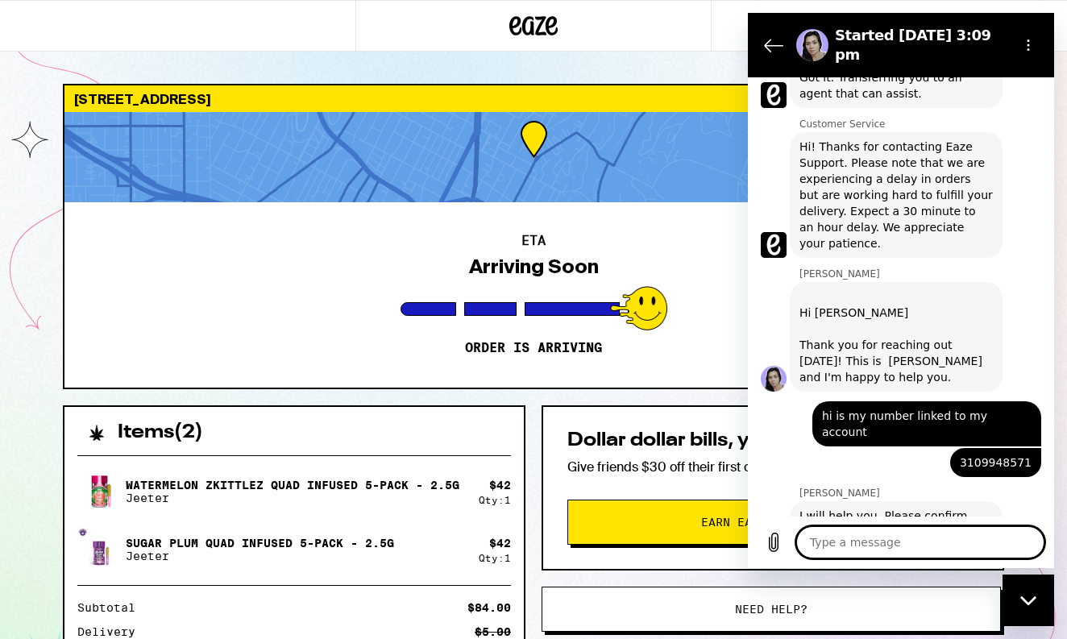
scroll to position [400, 0]
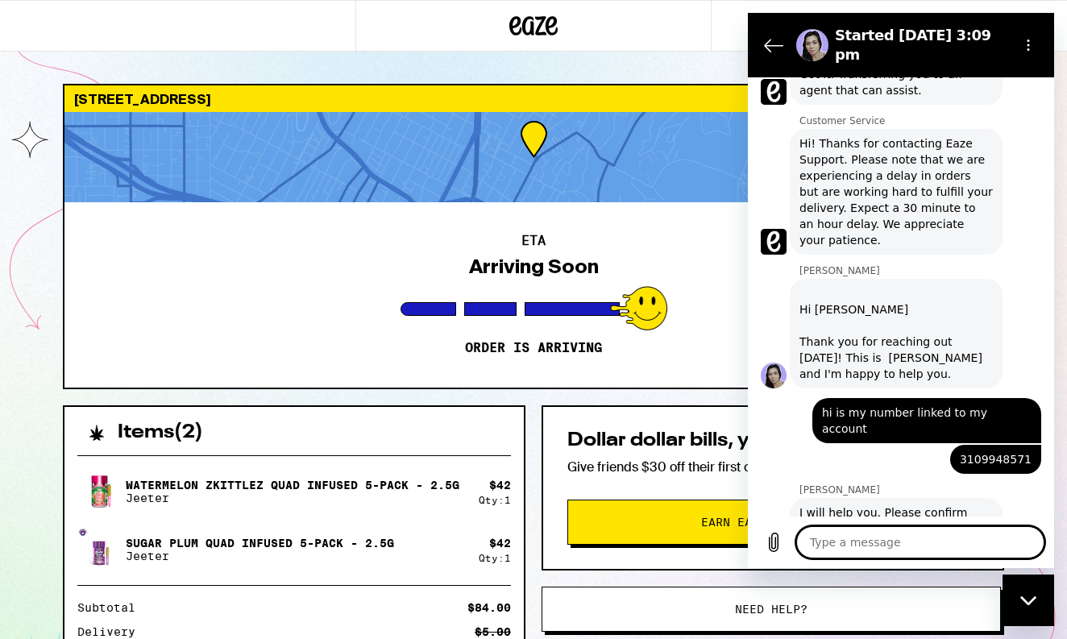
type textarea "0"
type textarea "x"
type textarea "05"
type textarea "x"
type textarea "05/"
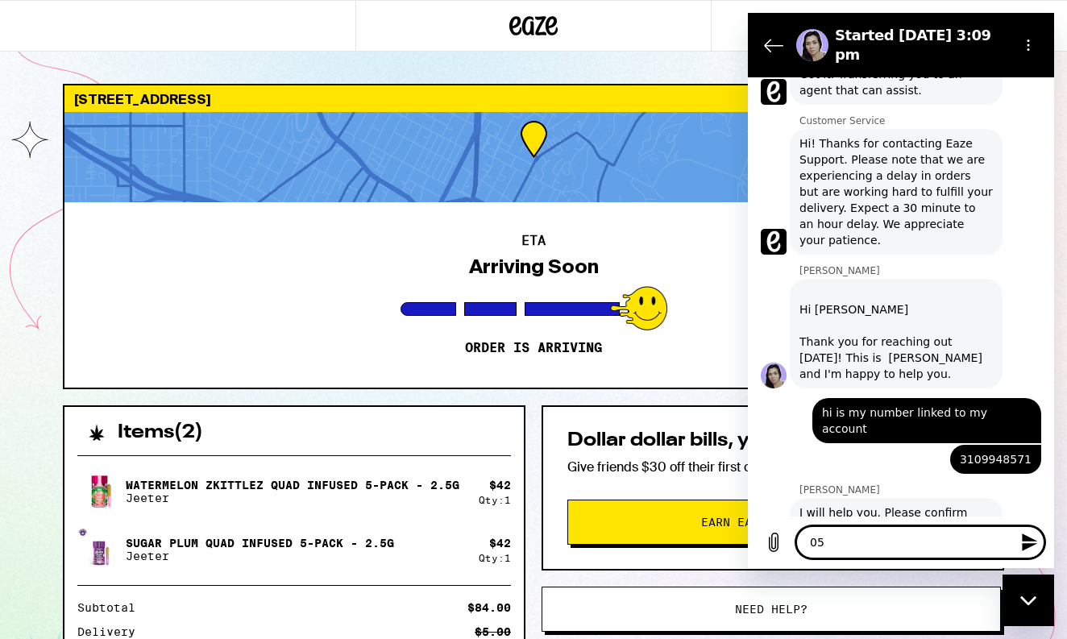
type textarea "x"
type textarea "05/0"
type textarea "x"
type textarea "05/03"
type textarea "x"
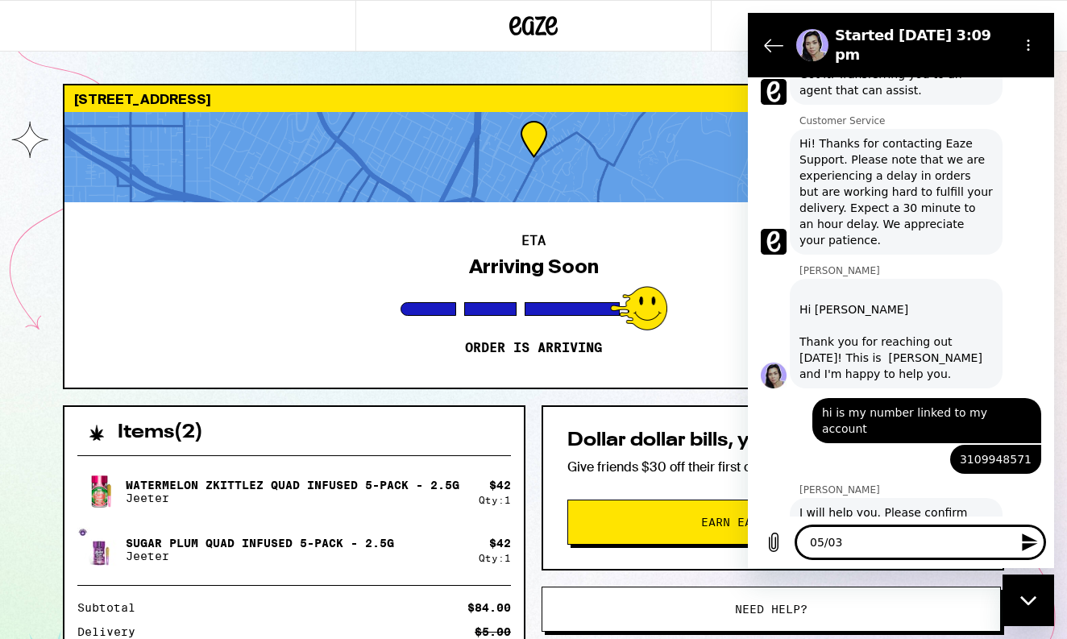
type textarea "05/03/"
type textarea "x"
type textarea "05/03/1"
type textarea "x"
type textarea "05/03/19"
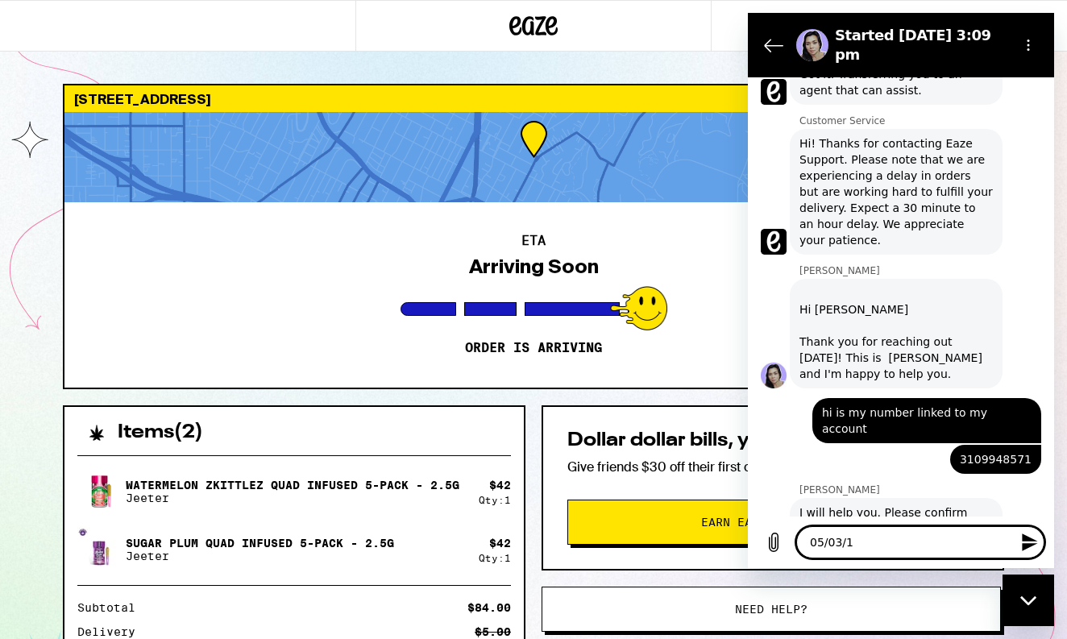
type textarea "x"
type textarea "05/03/199"
type textarea "x"
type textarea "05/03/1992"
type textarea "x"
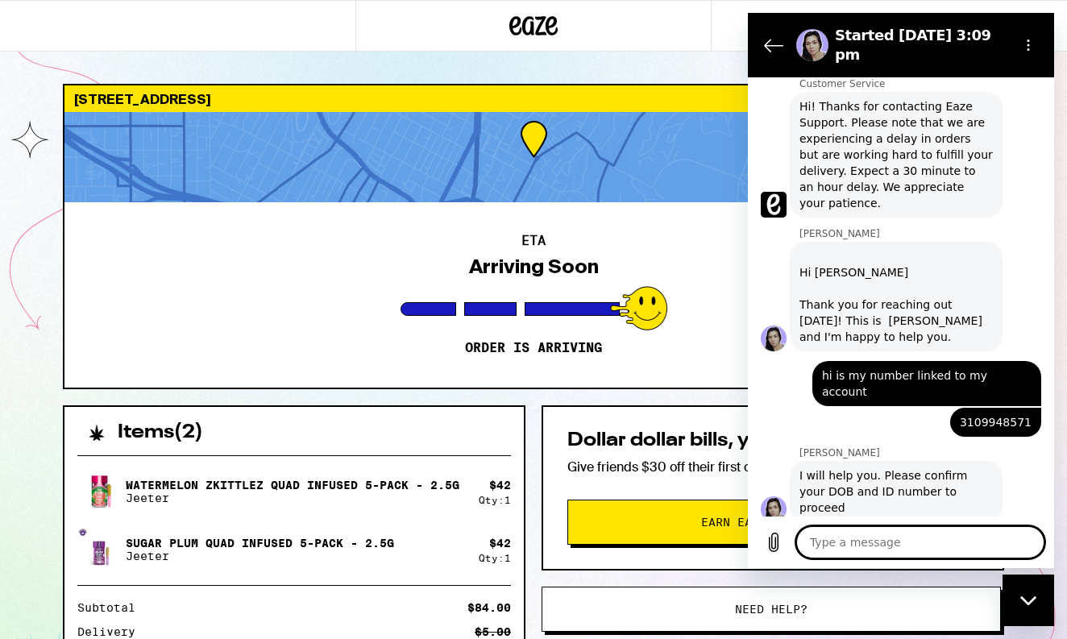
type textarea "x"
type textarea "p"
type textarea "x"
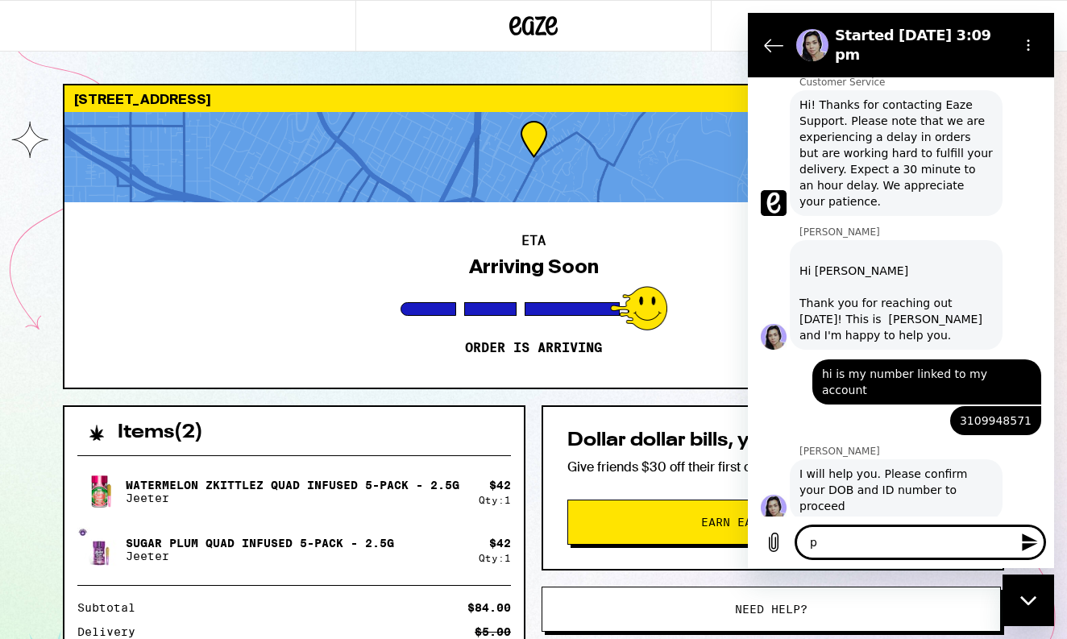
type textarea "pb"
type textarea "x"
type textarea "pb3"
type textarea "x"
type textarea "pb31"
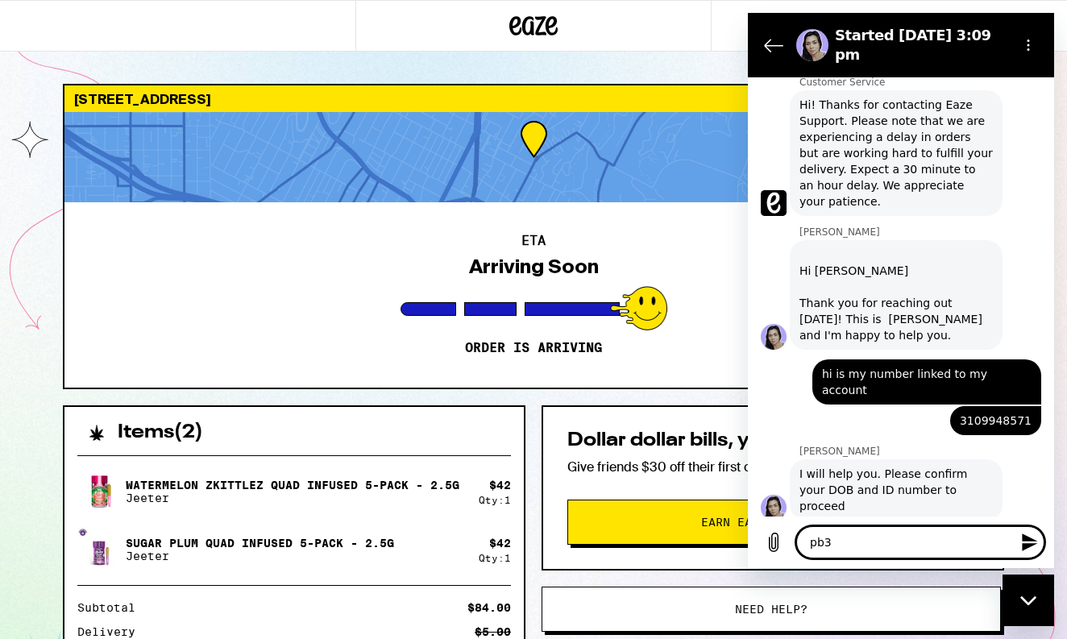
type textarea "x"
type textarea "pb314"
type textarea "x"
type textarea "pb3145"
type textarea "x"
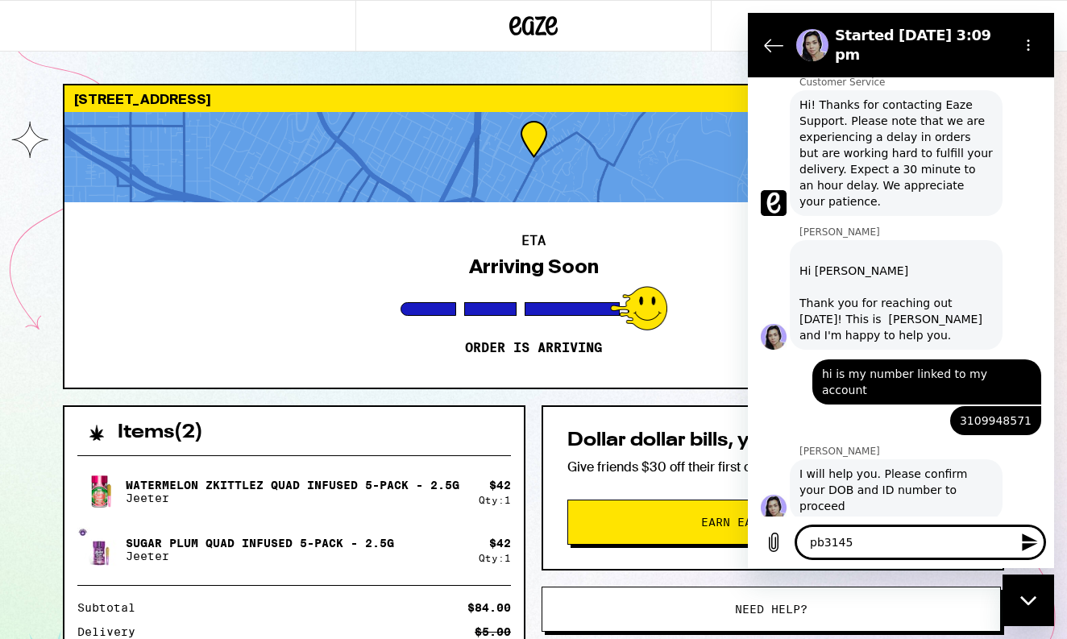
type textarea "pb31453"
type textarea "x"
type textarea "pb314534"
type textarea "x"
type textarea "pb3145348"
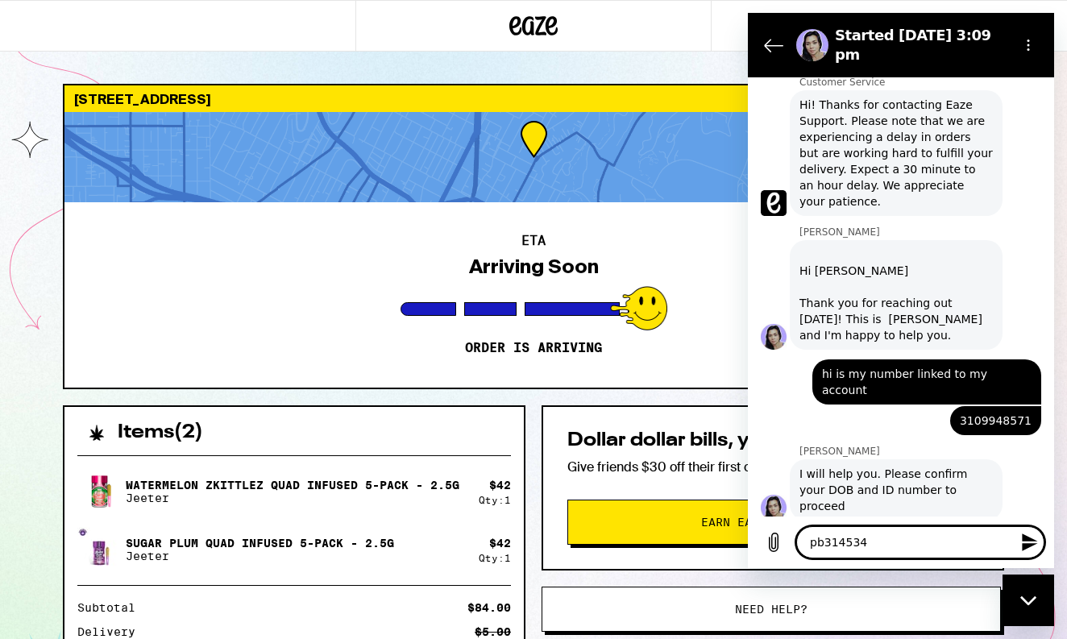
type textarea "x"
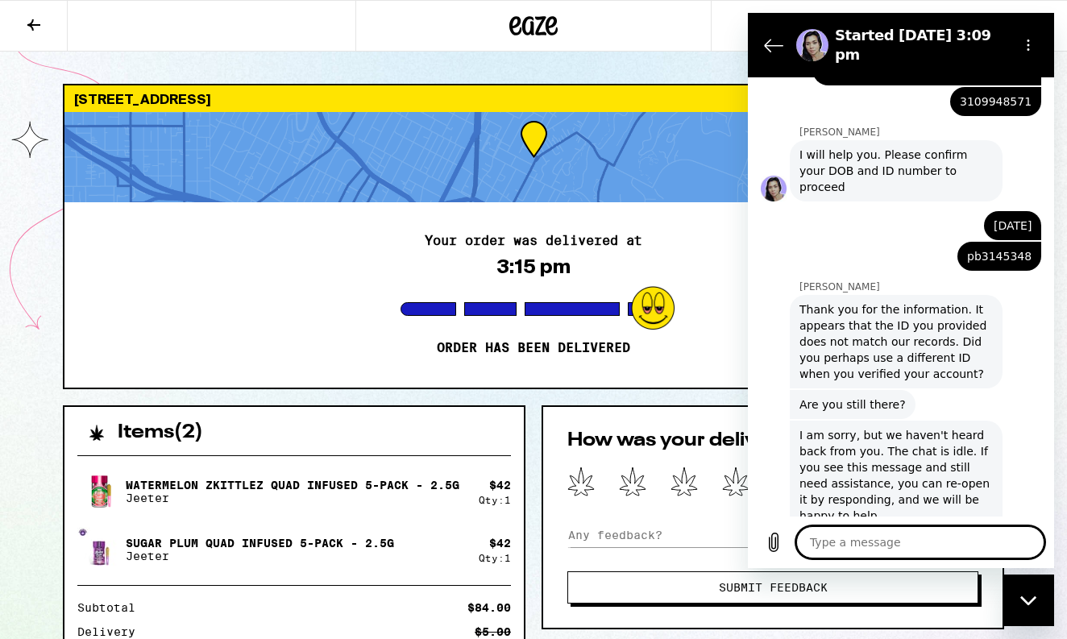
scroll to position [761, 0]
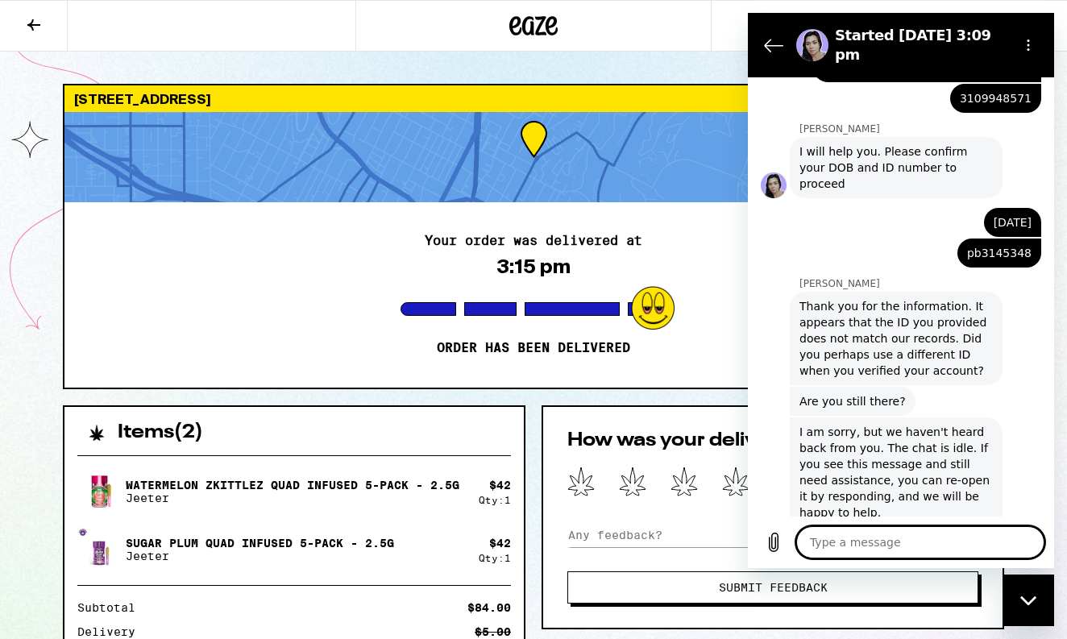
type textarea "x"
type textarea "n"
type textarea "x"
type textarea "no"
type textarea "x"
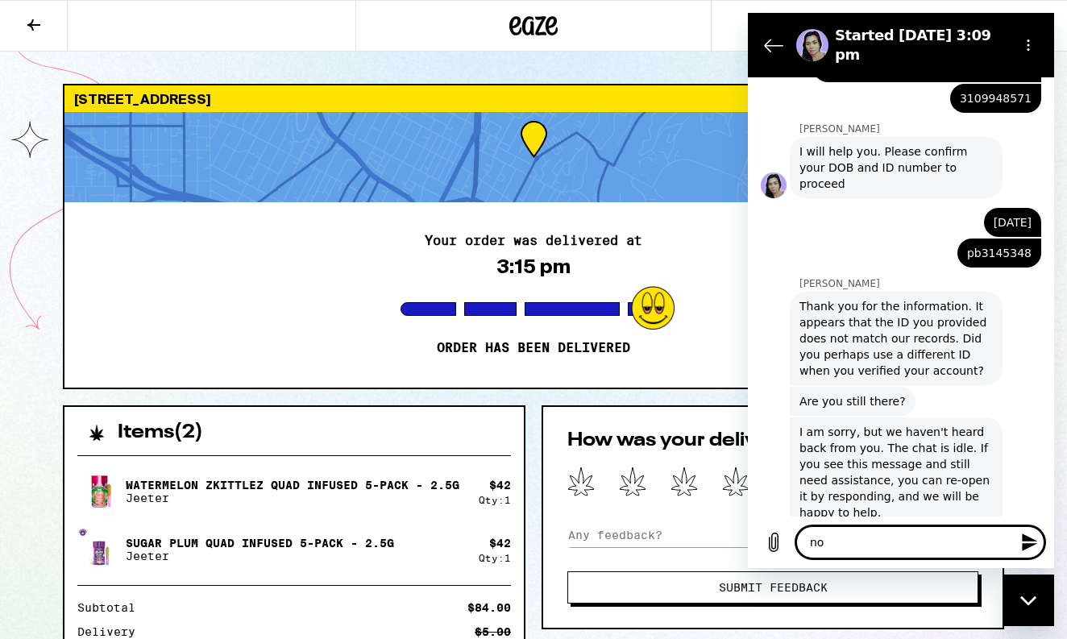
type textarea "no"
type textarea "x"
type textarea "no i"
type textarea "x"
type textarea "no it"
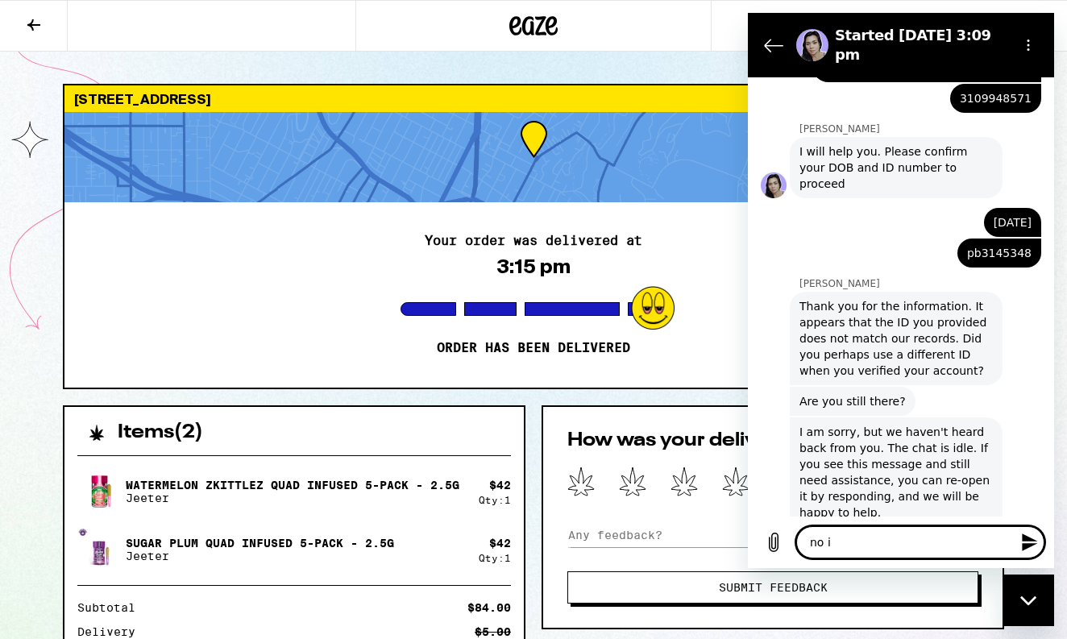
type textarea "x"
type textarea "no itd"
type textarea "x"
type textarea "no itd"
type textarea "x"
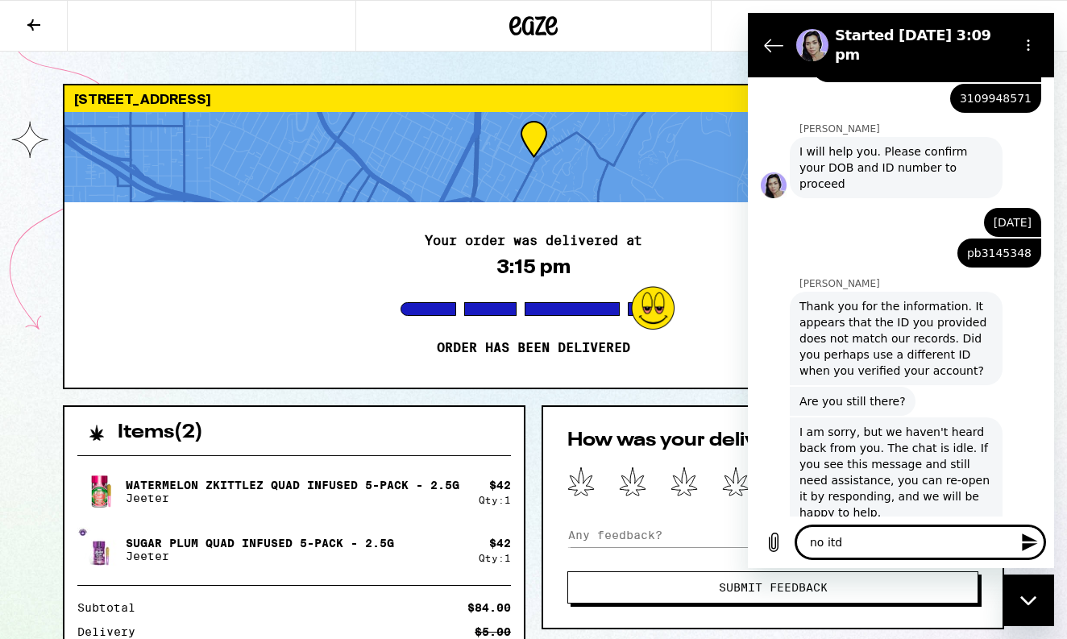
type textarea "no itd m"
type textarea "x"
type textarea "no itd my"
type textarea "x"
type textarea "no it'd my"
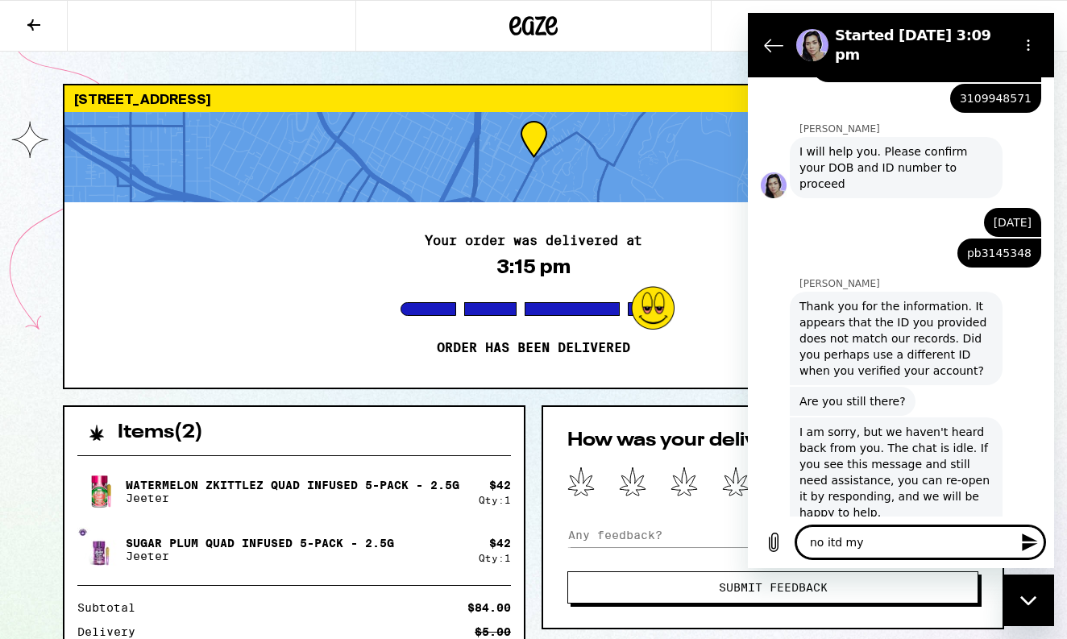
type textarea "x"
type textarea "no it'd my p"
type textarea "x"
type textarea "no it'd my pa"
type textarea "x"
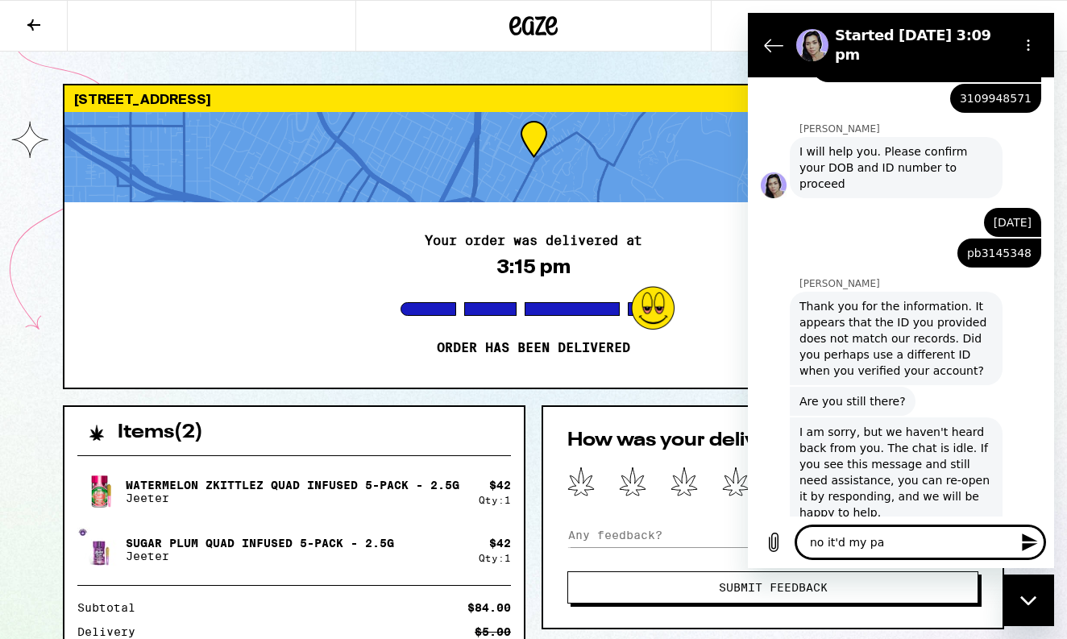
type textarea "no it'd my pas"
type textarea "x"
type textarea "no it'd my pass"
type textarea "x"
type textarea "no it'd my passp"
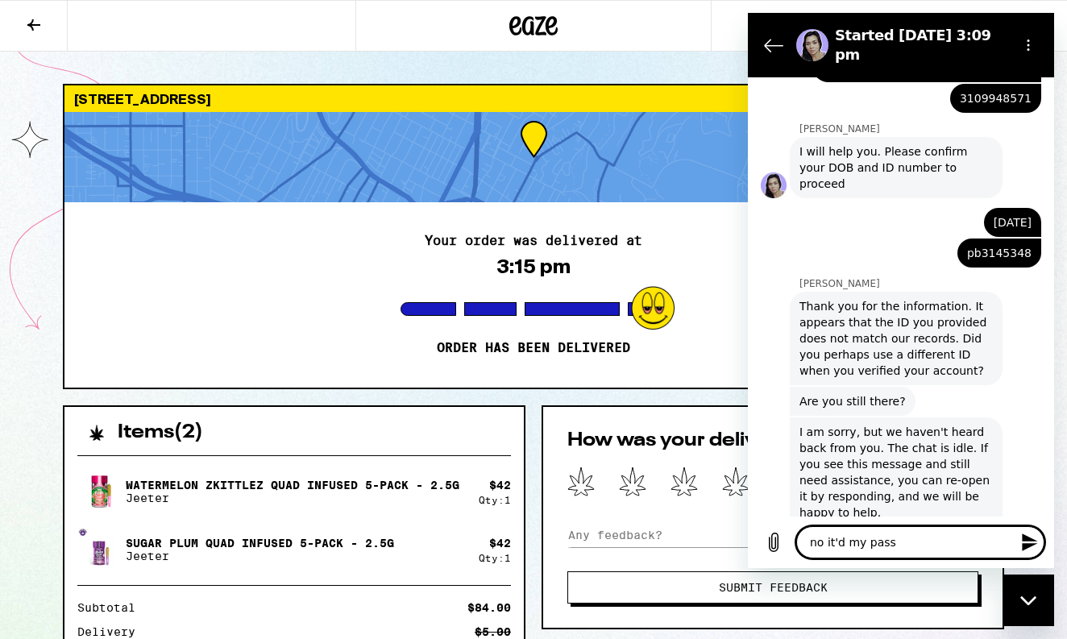
type textarea "x"
type textarea "no it'd my passpo"
type textarea "x"
type textarea "no it'd my passpor"
type textarea "x"
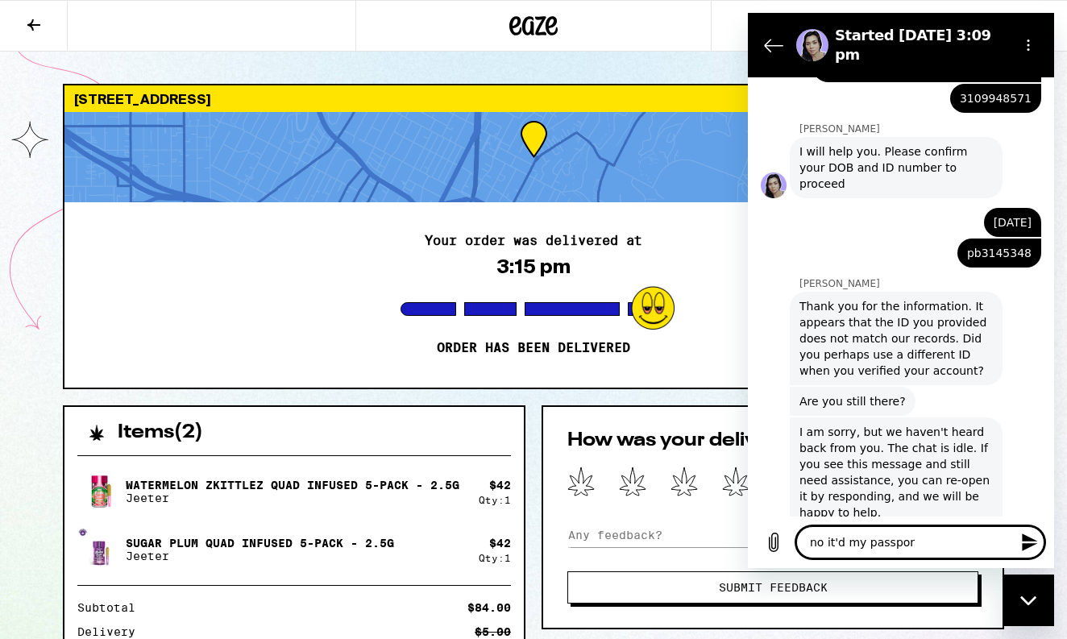
type textarea "no it'd my passport"
type textarea "x"
type textarea "no it'd my passport"
type textarea "x"
type textarea "no it'd my passport a"
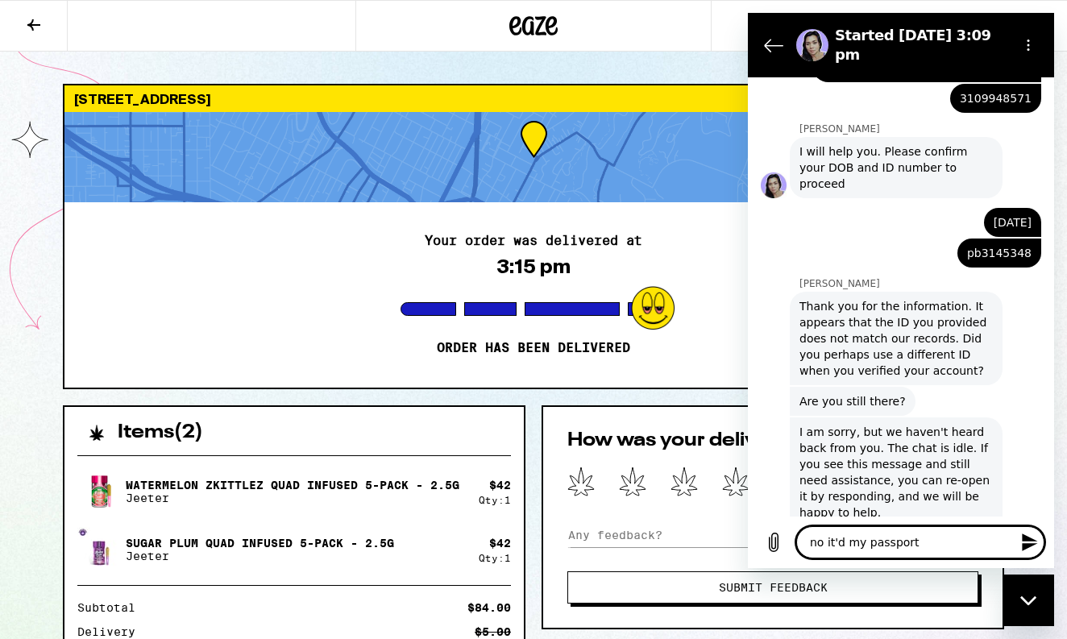
type textarea "x"
type textarea "no it'd my passport an"
type textarea "x"
type textarea "no it'd my passport and"
type textarea "x"
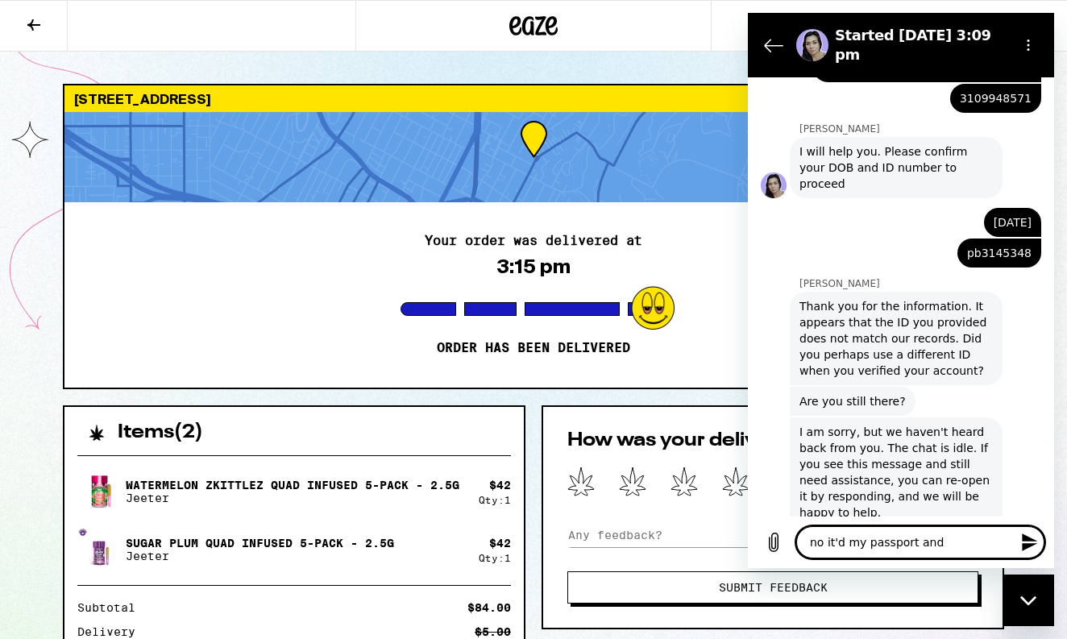
type textarea "no it'd my passport and"
type textarea "x"
type textarea "no it'd my passport and t"
type textarea "x"
type textarea "no it'd my passport and th"
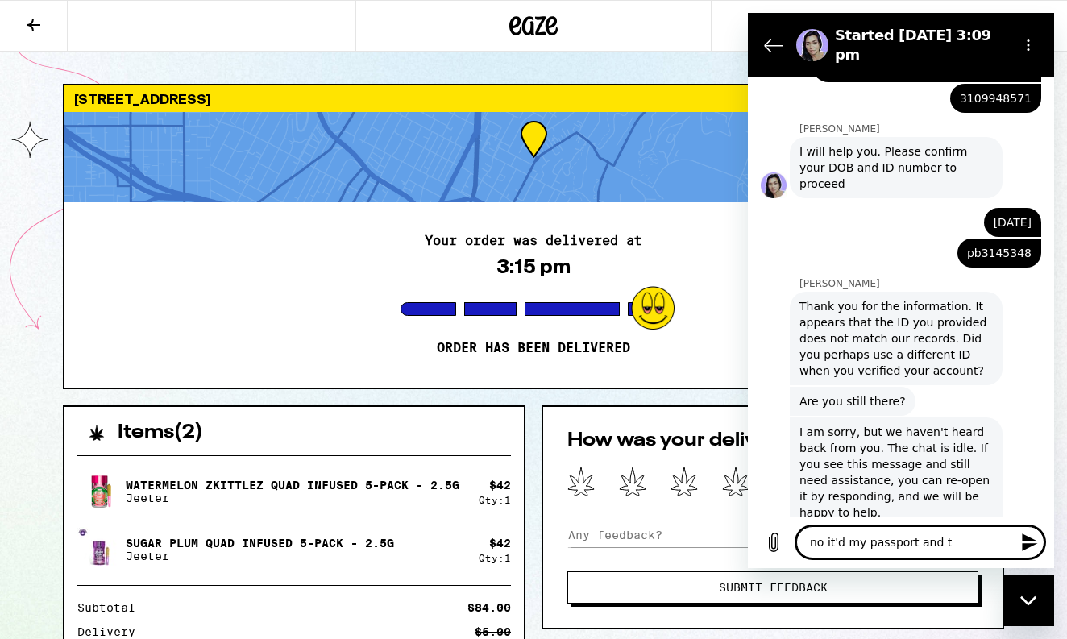
type textarea "x"
type textarea "no it'd my passport and the"
type textarea "x"
type textarea "no it'd my passport and the"
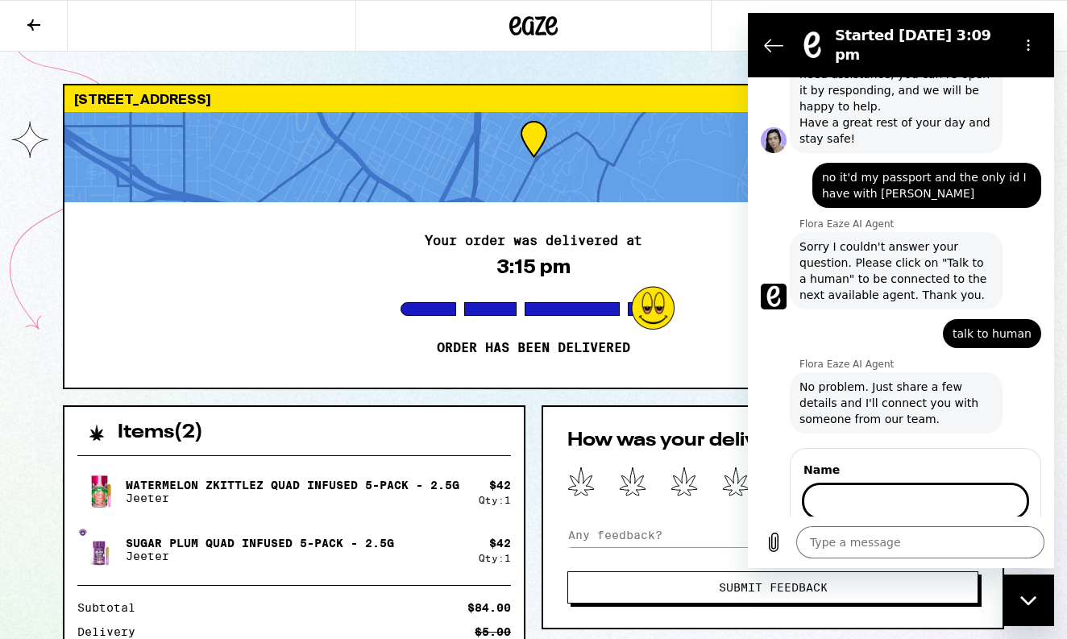
scroll to position [1165, 0]
